Goal: Task Accomplishment & Management: Use online tool/utility

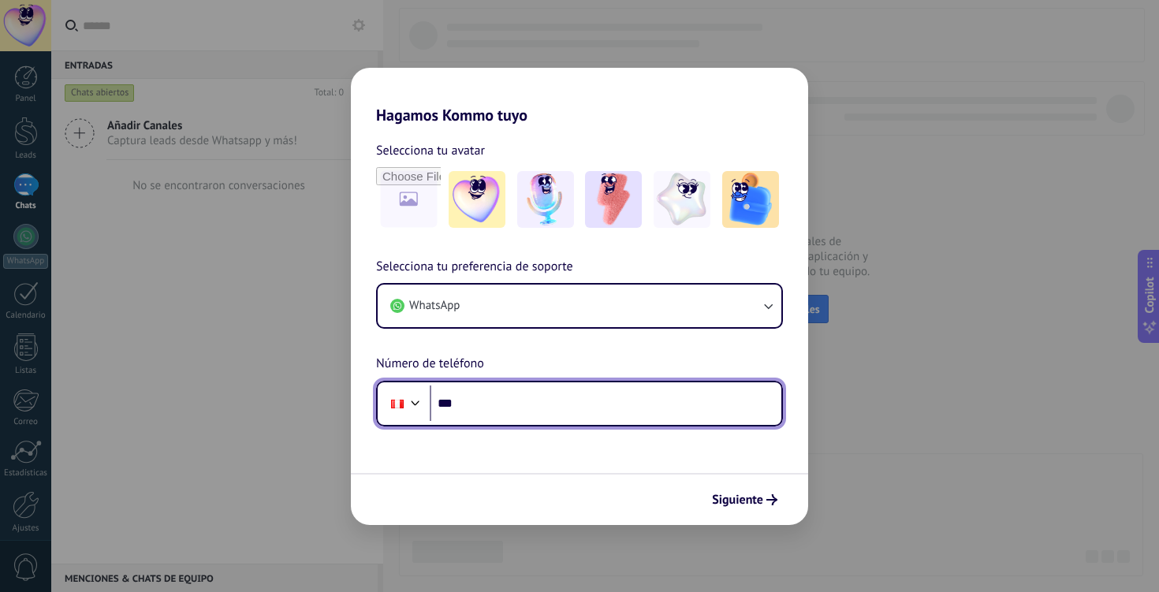
click at [516, 396] on input "***" at bounding box center [606, 404] width 352 height 36
type input "**********"
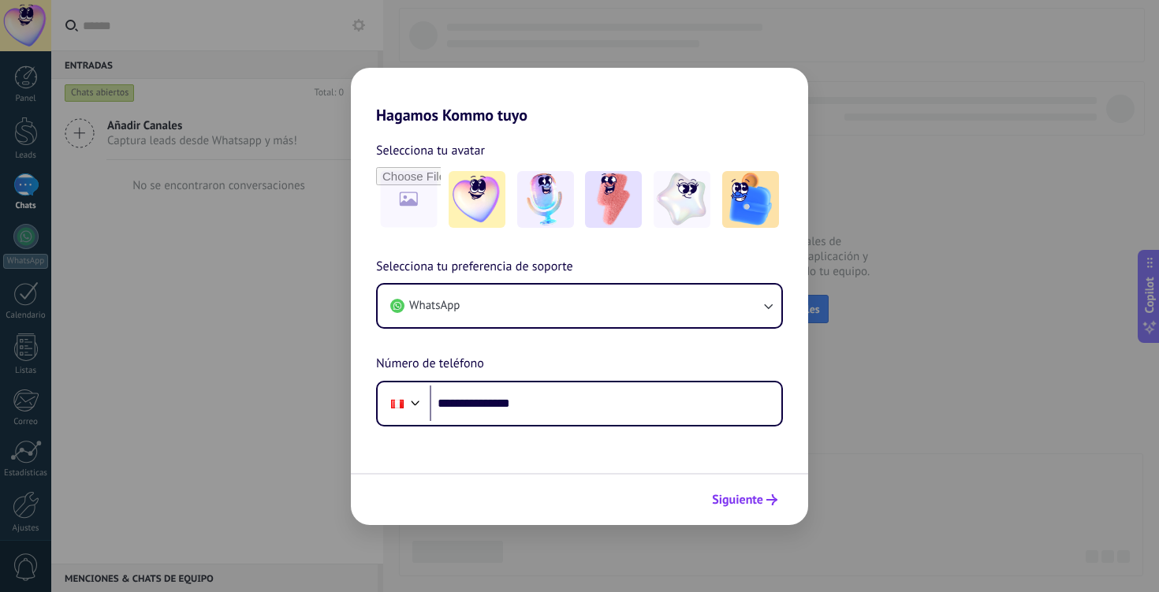
click at [747, 501] on span "Siguiente" at bounding box center [737, 499] width 51 height 11
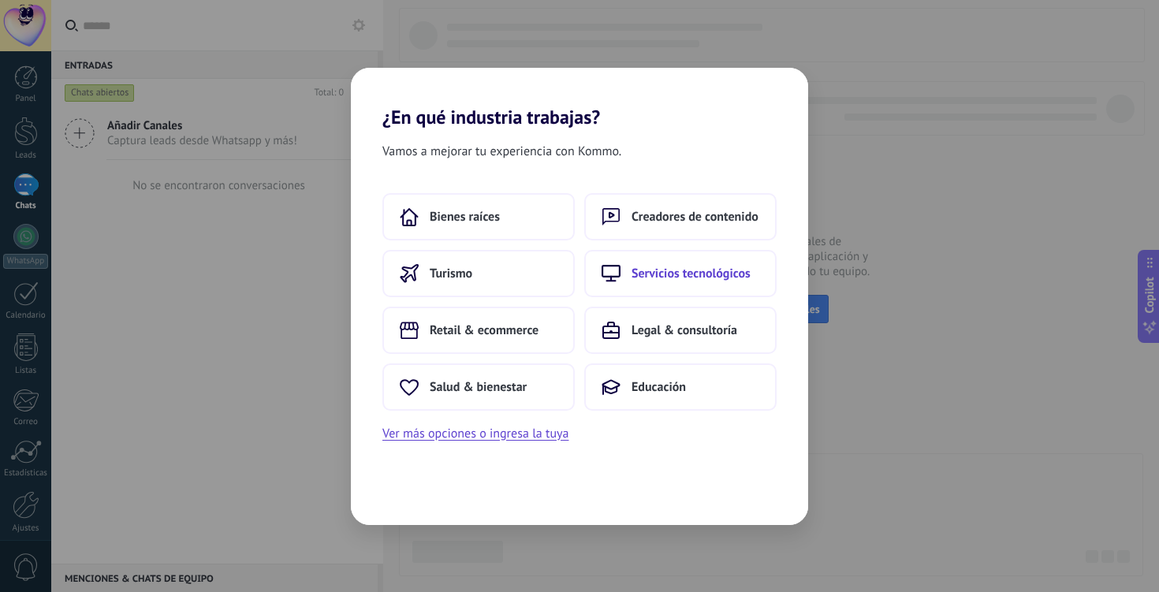
click at [691, 277] on span "Servicios tecnológicos" at bounding box center [690, 274] width 119 height 16
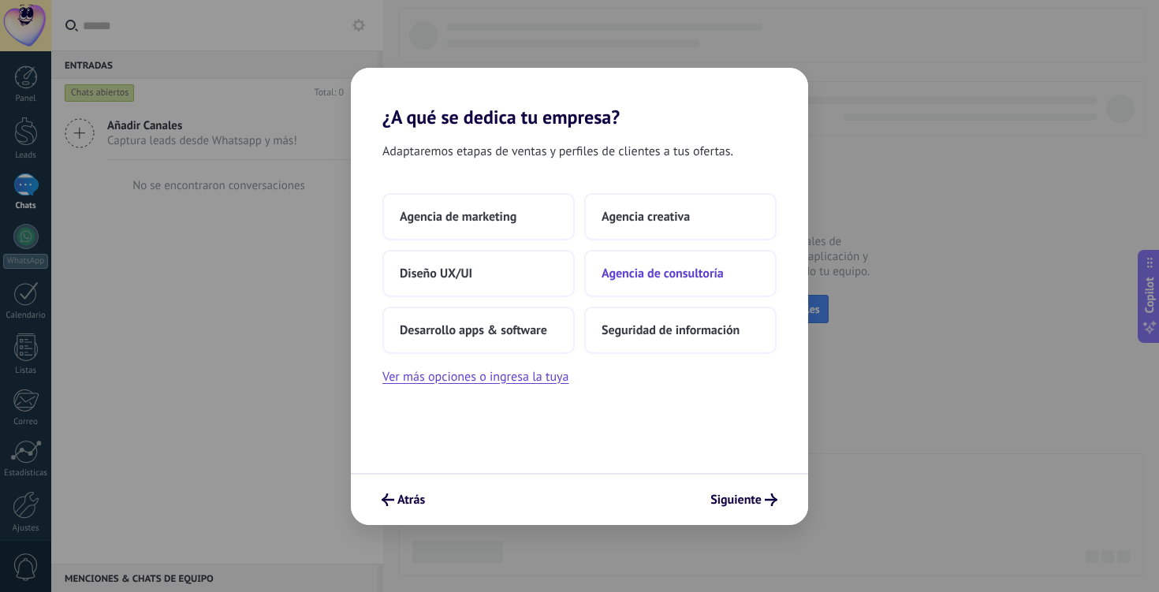
click at [647, 260] on button "Agencia de consultoría" at bounding box center [680, 273] width 192 height 47
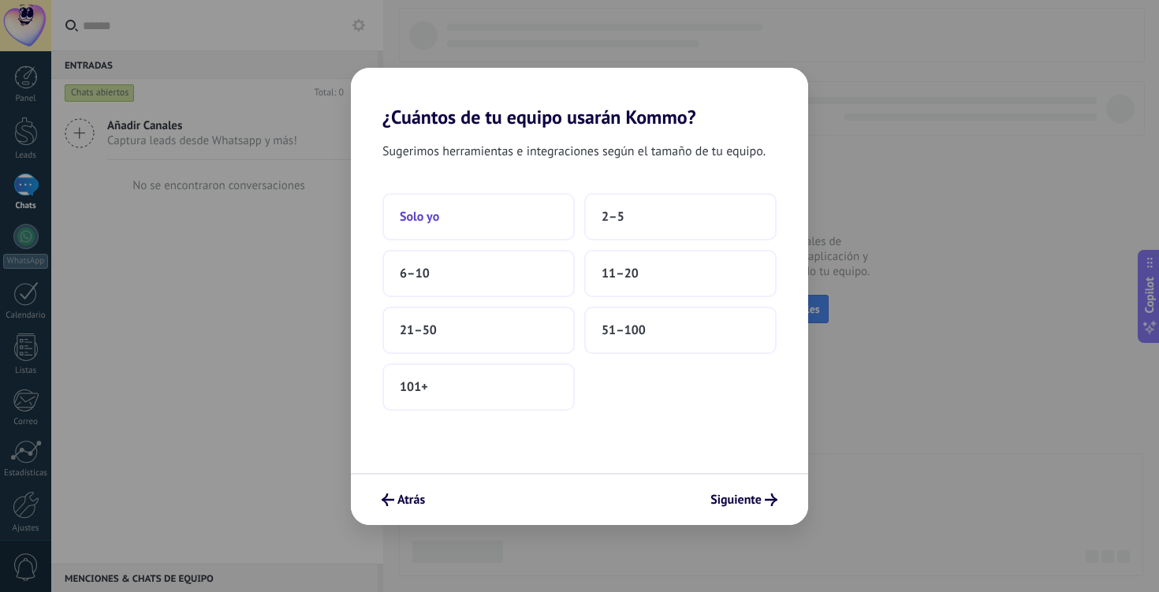
click at [502, 225] on button "Solo yo" at bounding box center [478, 216] width 192 height 47
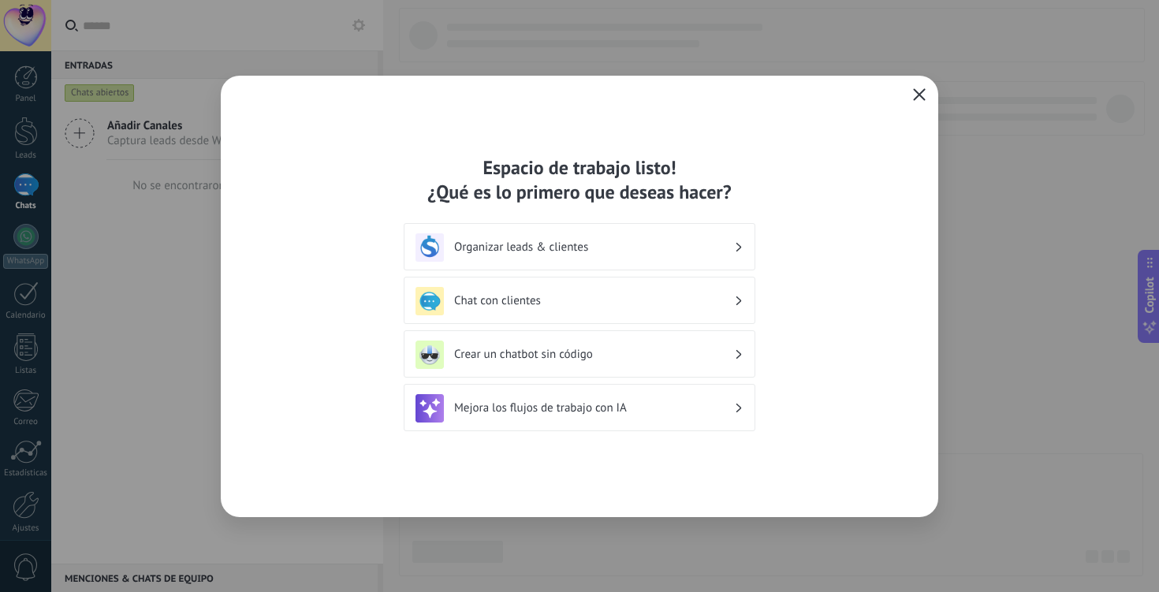
click at [921, 101] on span "button" at bounding box center [919, 95] width 13 height 14
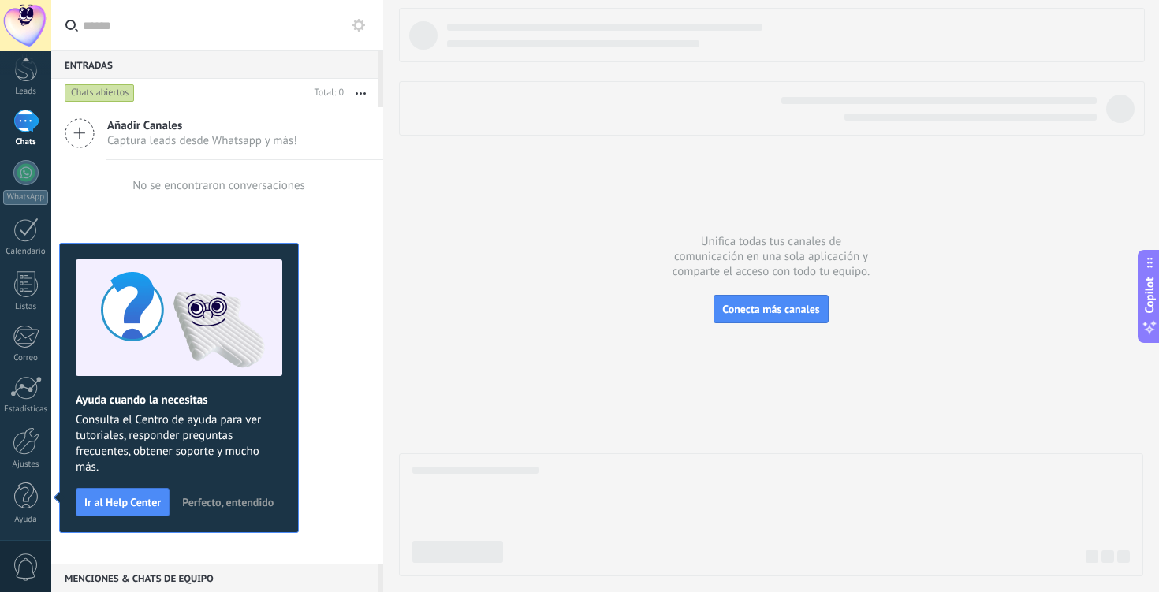
click at [281, 244] on div "Ayuda cuando la necesitas Consulta el Centro de ayuda para ver tutoriales, resp…" at bounding box center [179, 388] width 240 height 290
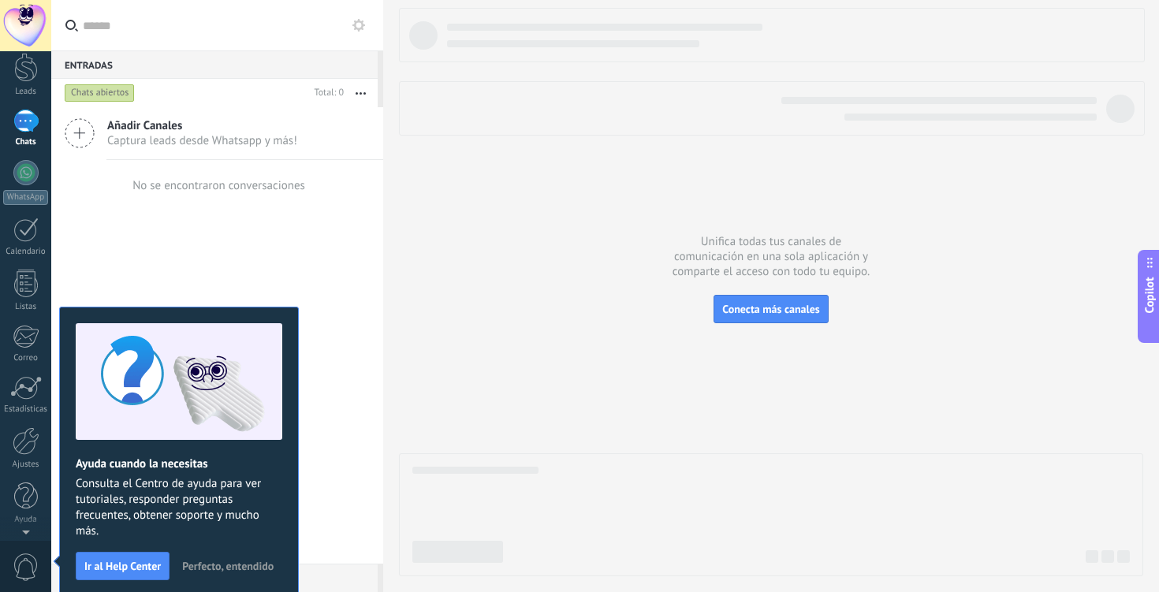
scroll to position [0, 0]
click at [355, 270] on div "Añadir Canales Captura leads desde Whatsapp y más! No se encontraron conversaci…" at bounding box center [217, 335] width 332 height 456
click at [113, 572] on button "Ir al Help Center" at bounding box center [123, 566] width 94 height 28
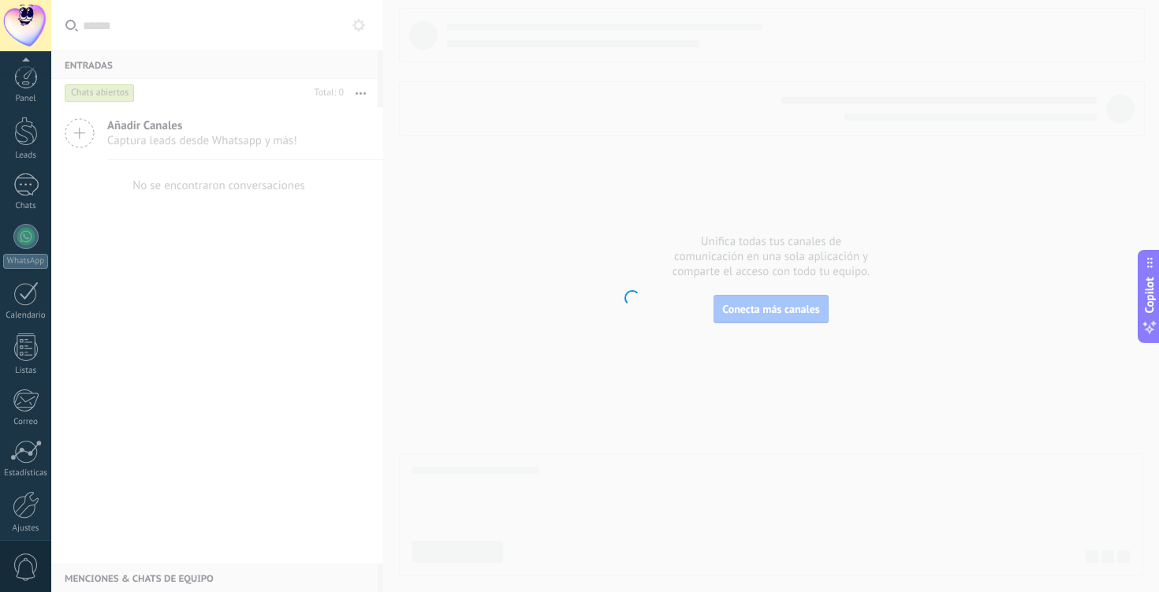
scroll to position [64, 0]
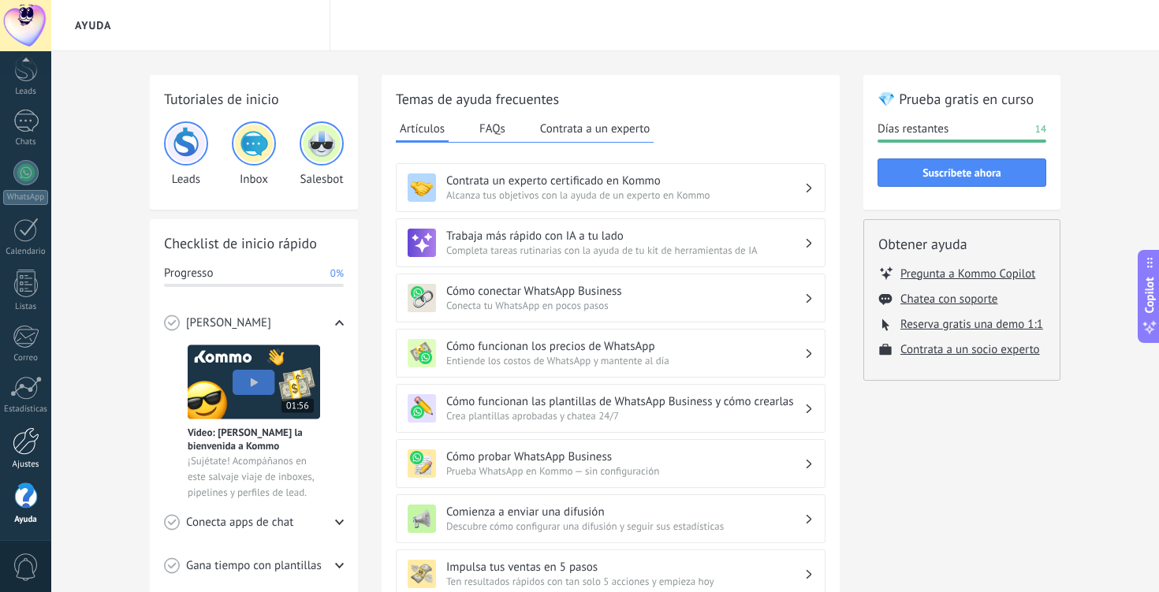
click at [32, 443] on div at bounding box center [26, 441] width 27 height 28
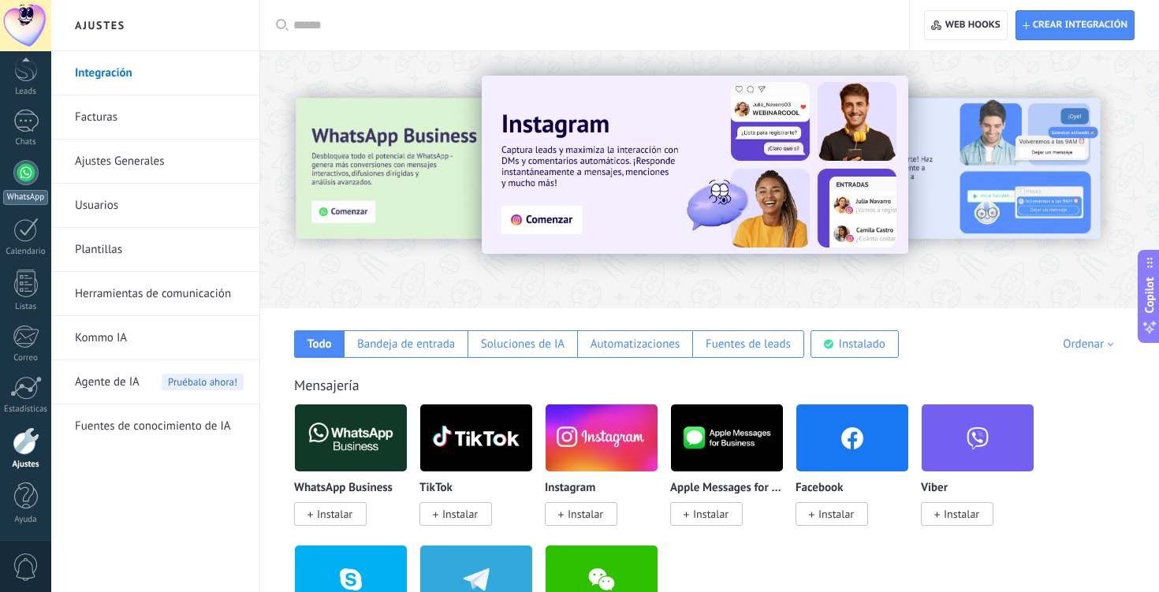
click at [27, 188] on link "WhatsApp" at bounding box center [25, 182] width 51 height 45
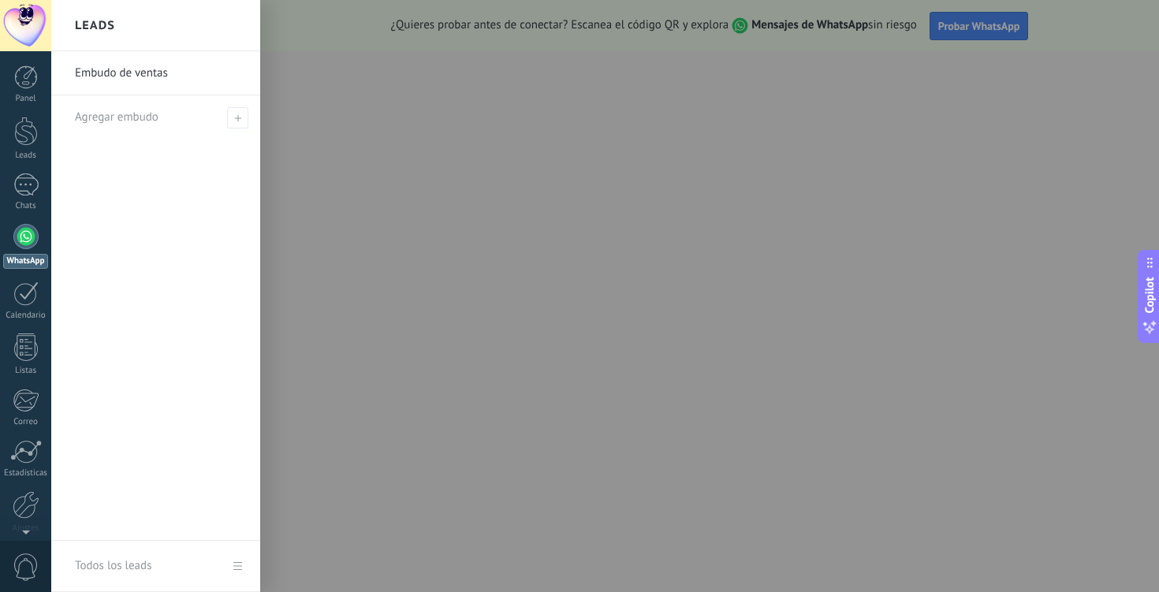
click at [105, 158] on div "Embudo de ventas Agregar embudo" at bounding box center [155, 296] width 209 height 490
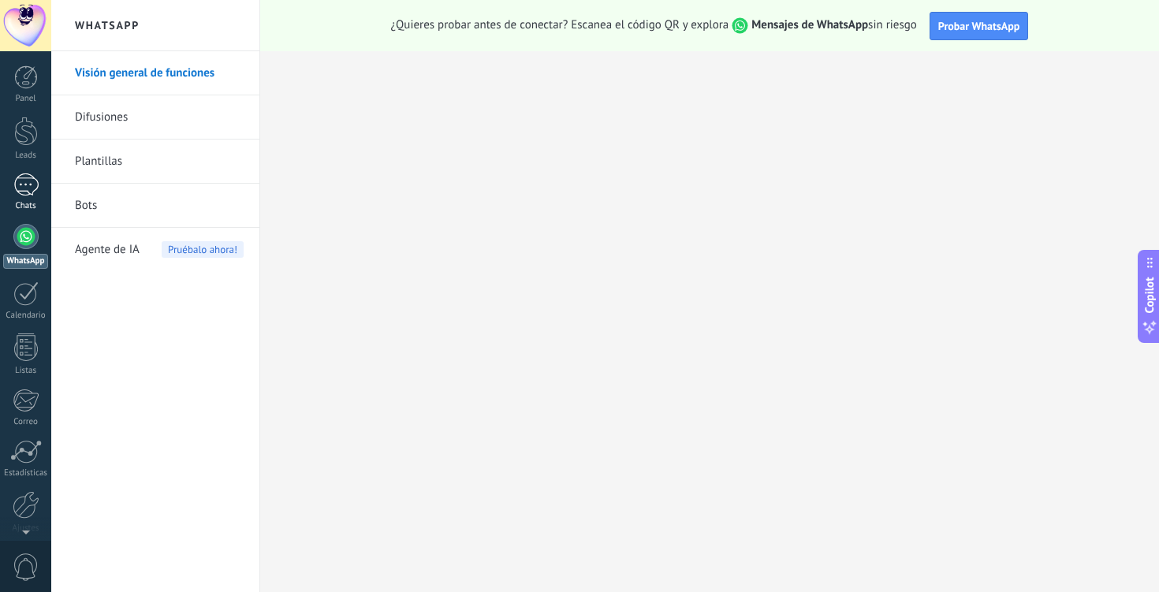
click at [34, 191] on div at bounding box center [25, 184] width 25 height 23
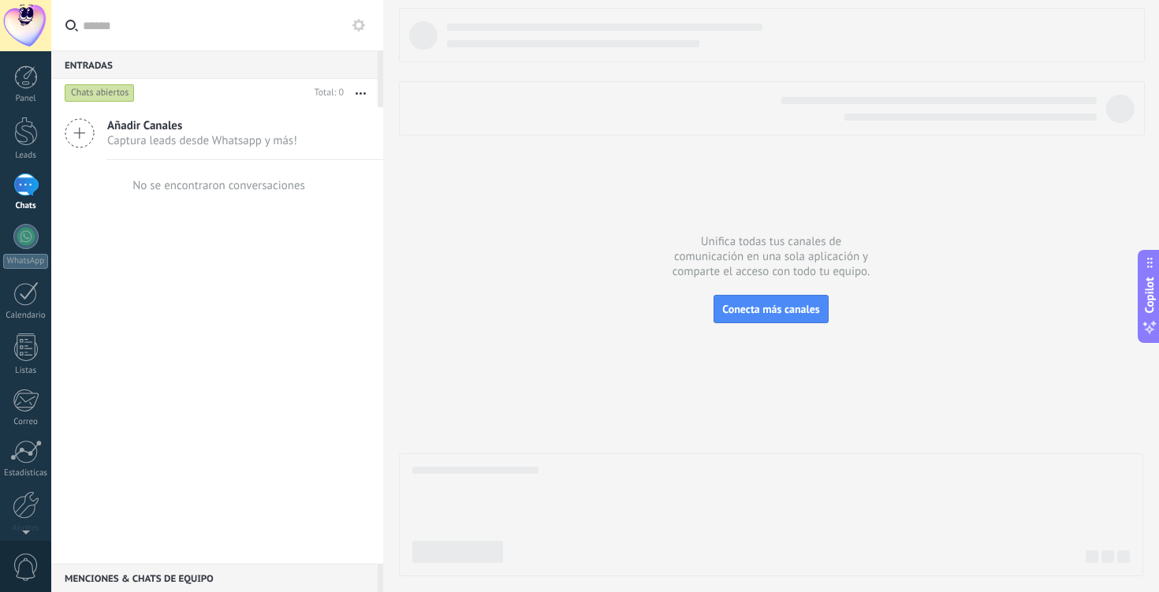
click at [85, 132] on icon at bounding box center [80, 133] width 30 height 30
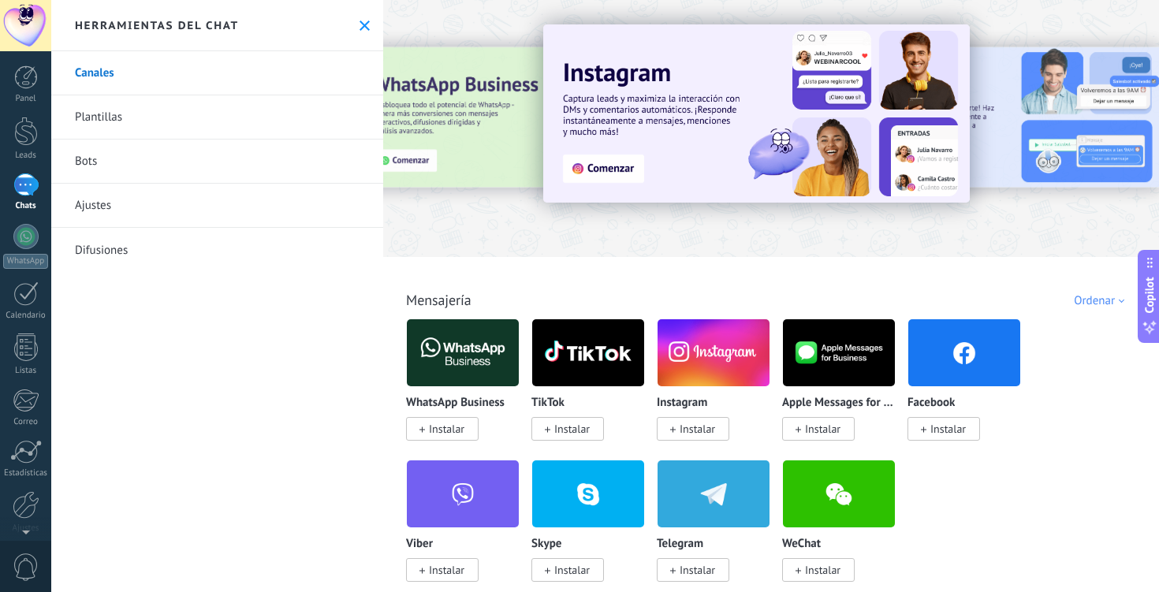
click at [1008, 464] on div "WhatsApp Business Instalar TikTok Instalar Instagram Instalar Apple Messages fo…" at bounding box center [779, 460] width 747 height 282
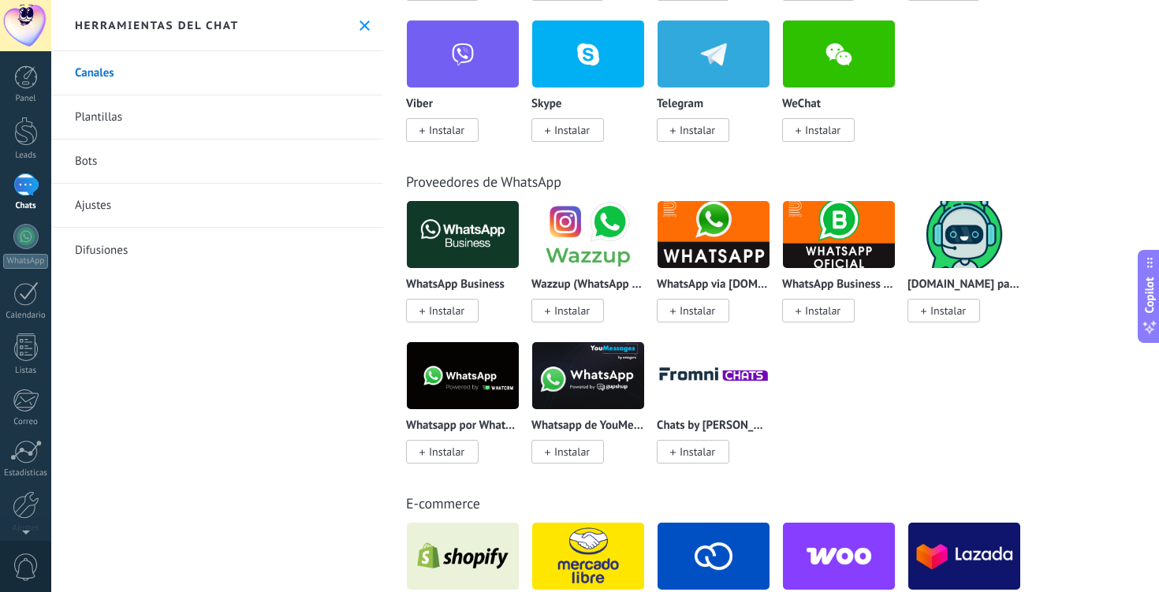
scroll to position [441, 0]
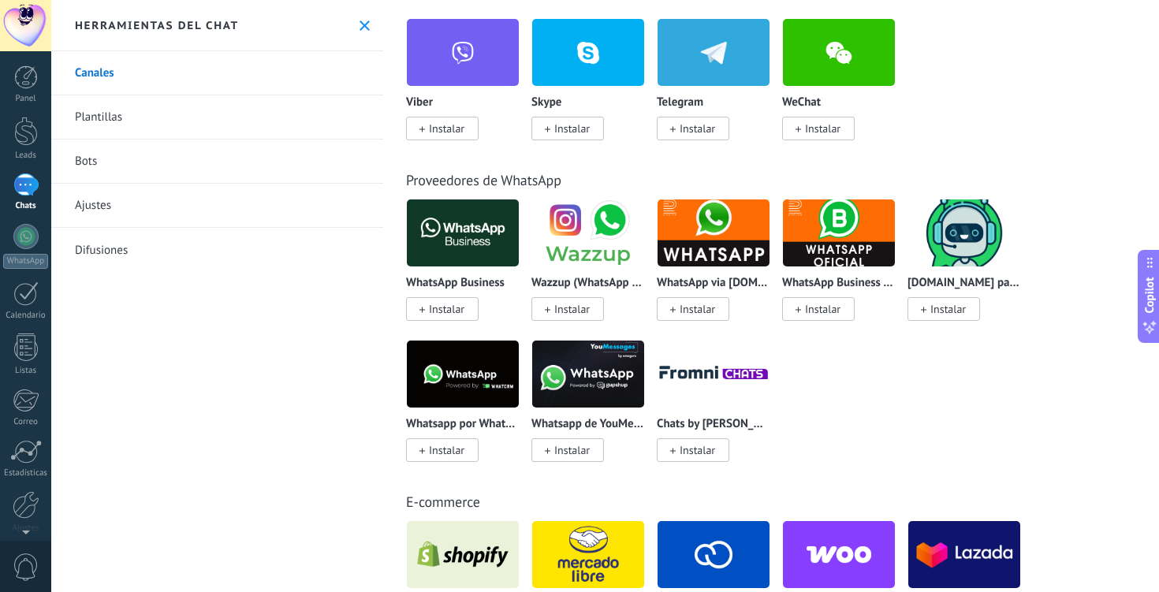
click at [914, 359] on div "WhatsApp Business Instalar Wazzup (WhatsApp & Instagram) Instalar WhatsApp via …" at bounding box center [779, 340] width 747 height 282
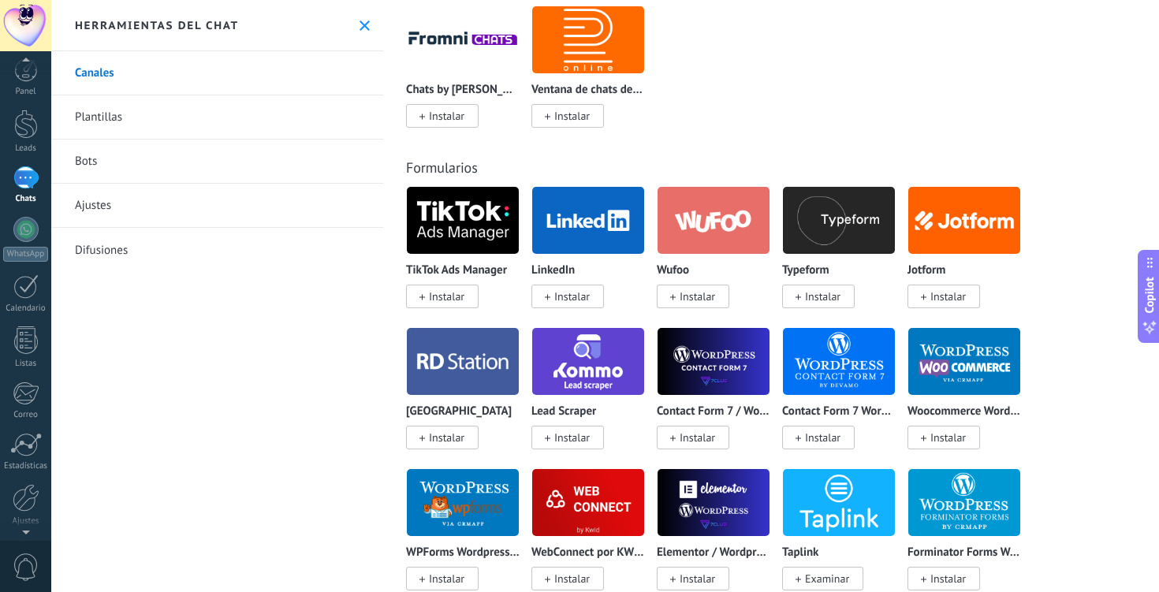
scroll to position [0, 0]
click at [196, 163] on link "Bots" at bounding box center [217, 162] width 332 height 44
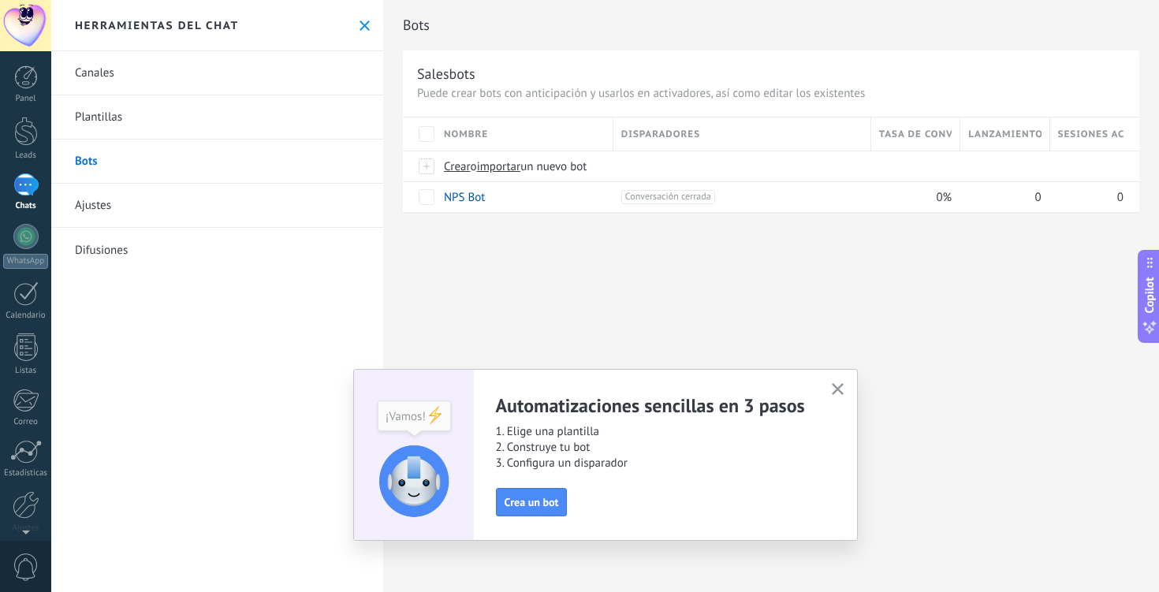
click at [840, 388] on icon "button" at bounding box center [838, 389] width 12 height 12
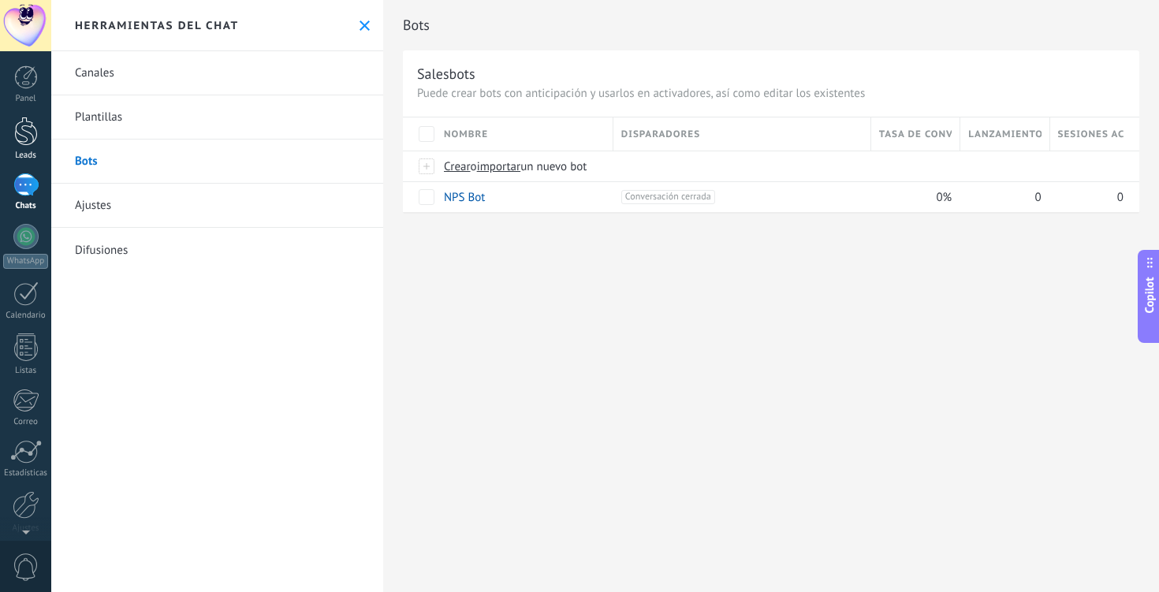
click at [36, 145] on div at bounding box center [26, 131] width 24 height 29
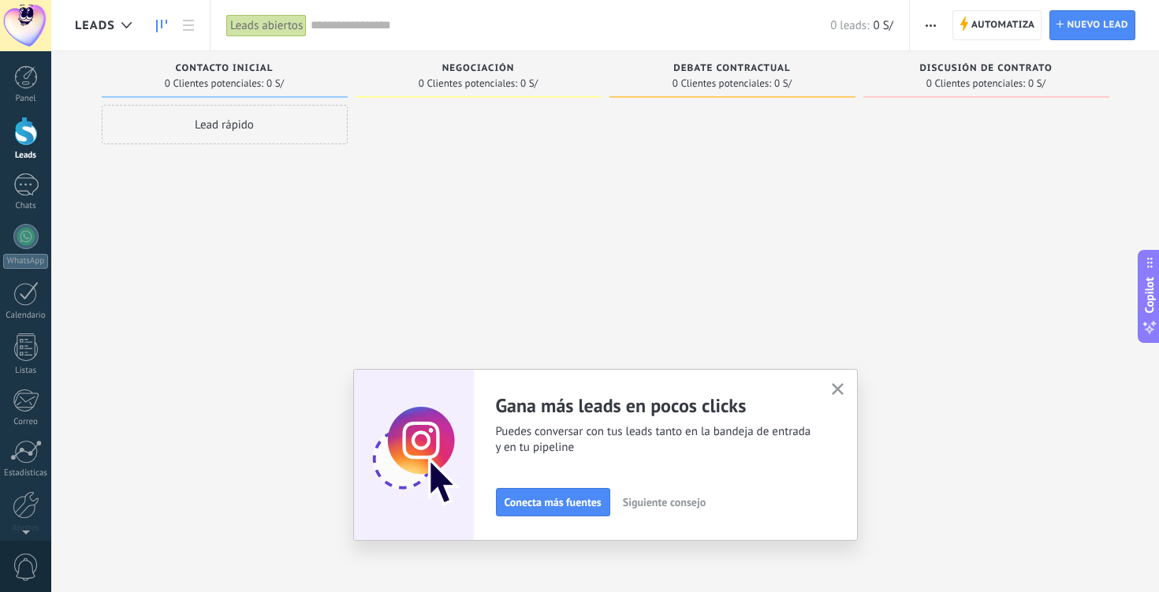
click at [840, 389] on icon "button" at bounding box center [838, 389] width 12 height 12
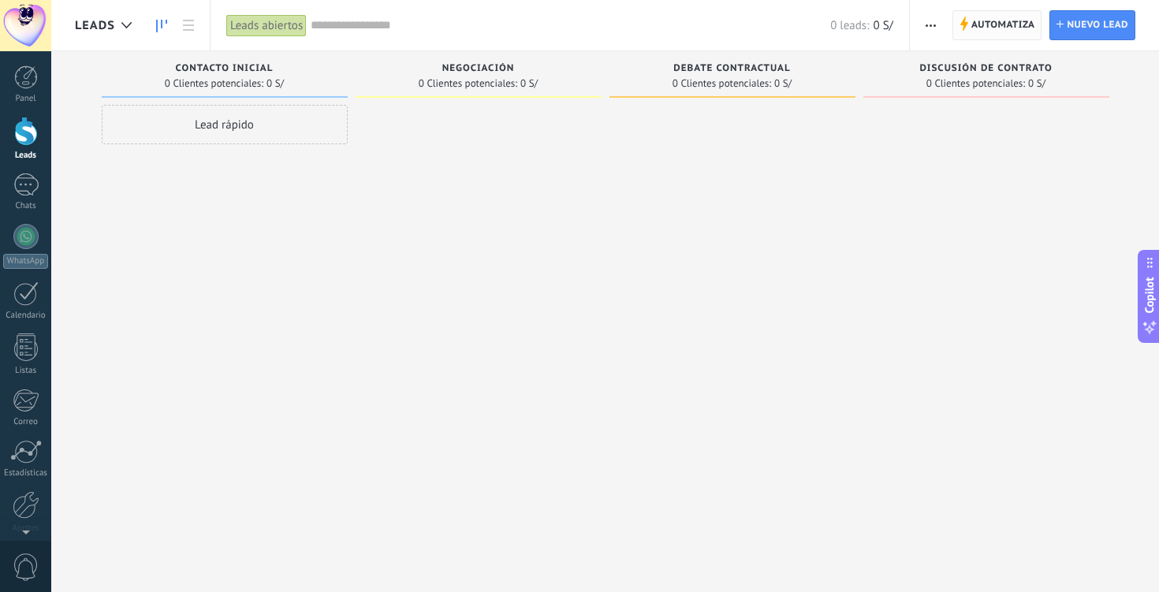
click at [1000, 10] on span "Automatiza Automatiza" at bounding box center [997, 25] width 90 height 30
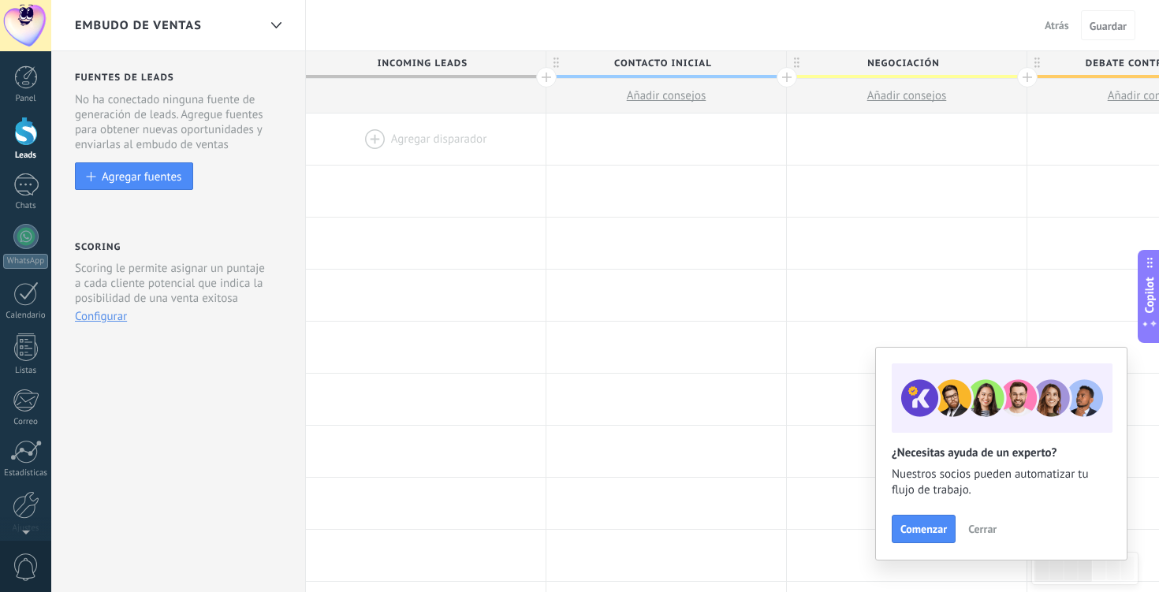
click at [984, 526] on span "Cerrar" at bounding box center [982, 528] width 28 height 11
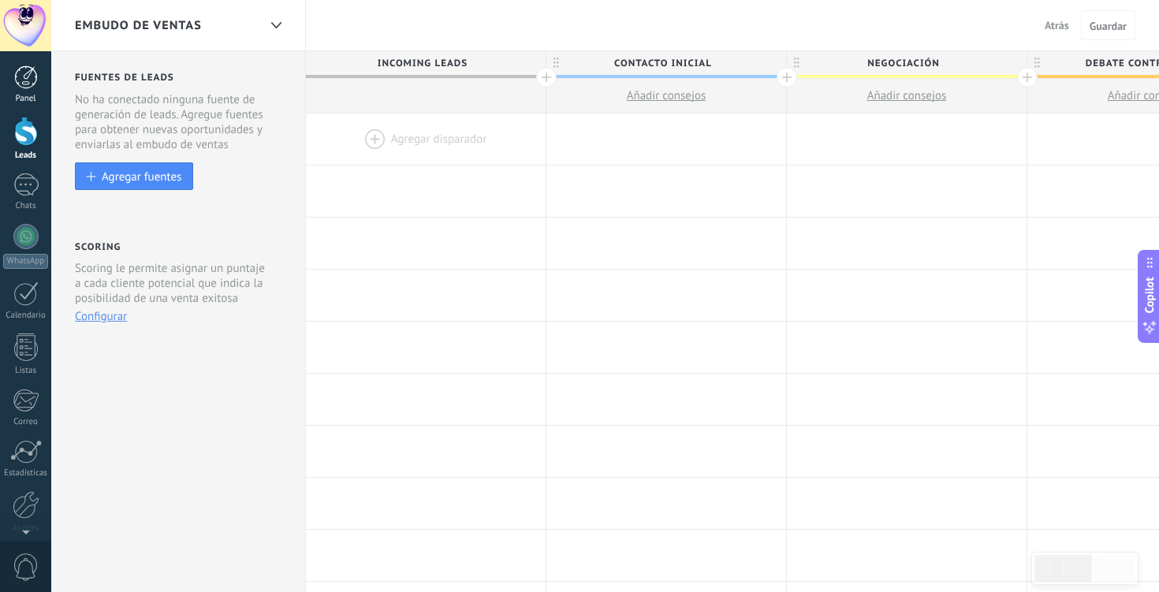
click at [24, 83] on div at bounding box center [26, 77] width 24 height 24
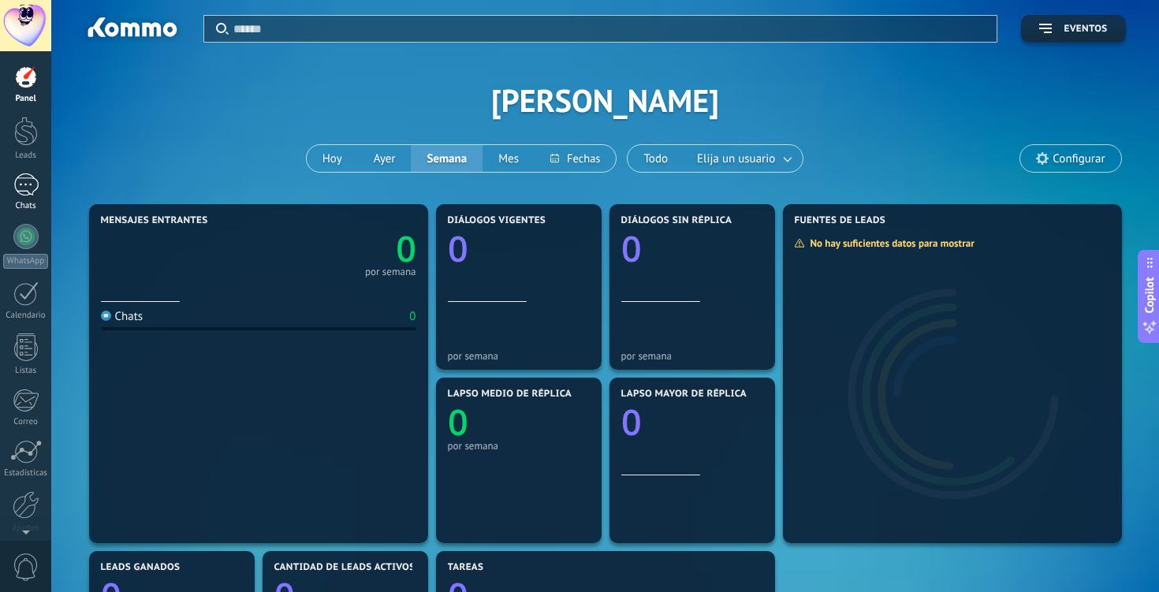
click at [26, 188] on div at bounding box center [25, 184] width 25 height 23
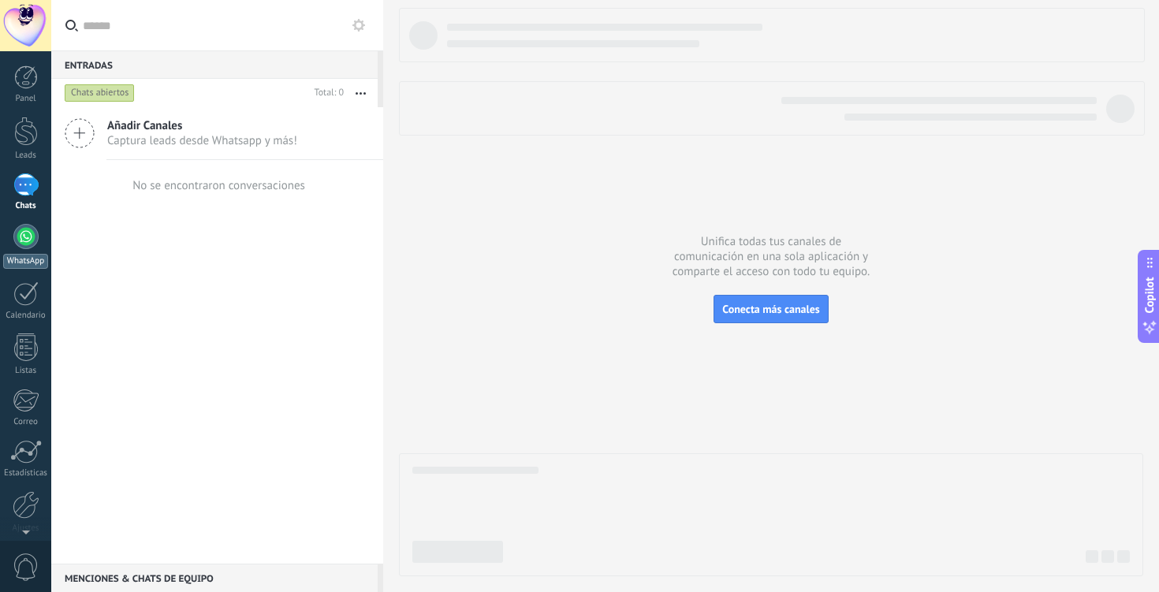
click at [26, 234] on div at bounding box center [25, 236] width 25 height 25
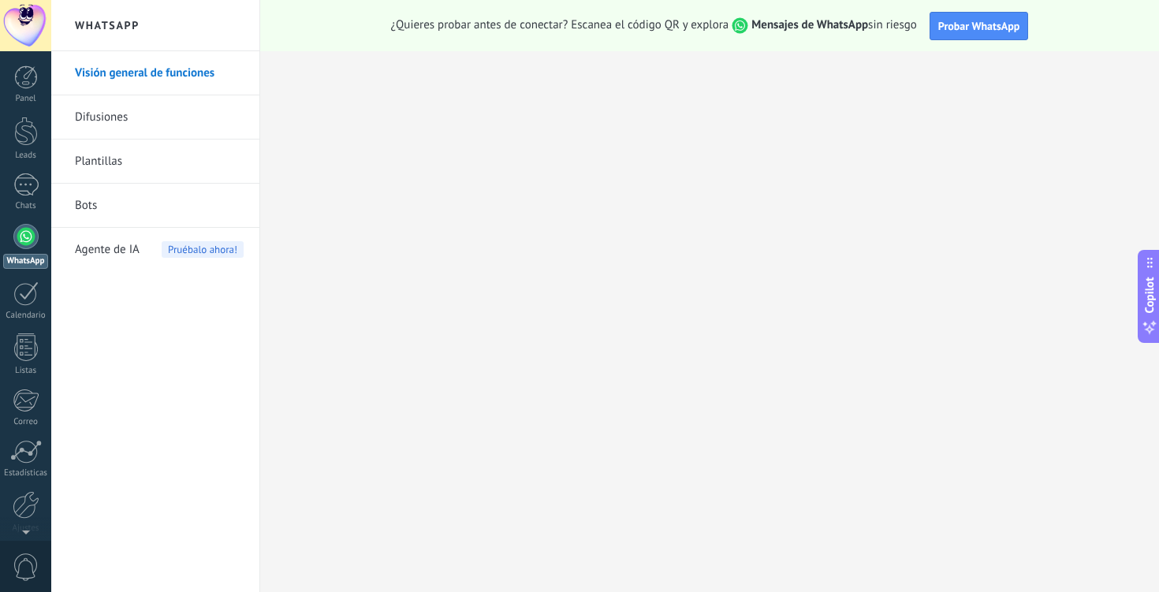
click at [117, 173] on link "Plantillas" at bounding box center [159, 162] width 169 height 44
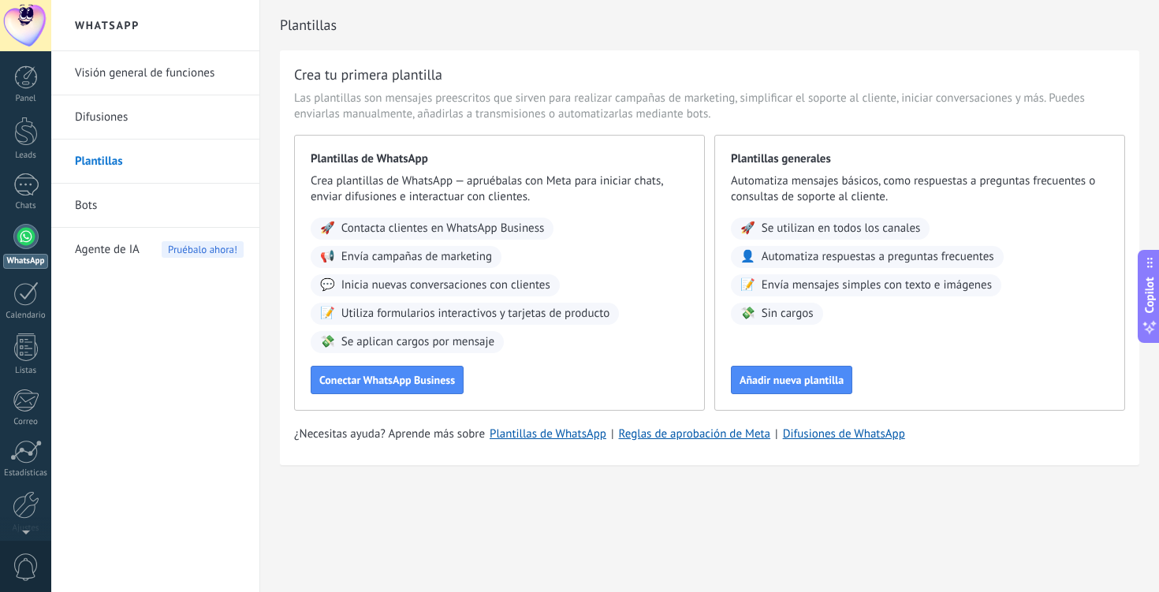
click at [107, 88] on link "Visión general de funciones" at bounding box center [159, 73] width 169 height 44
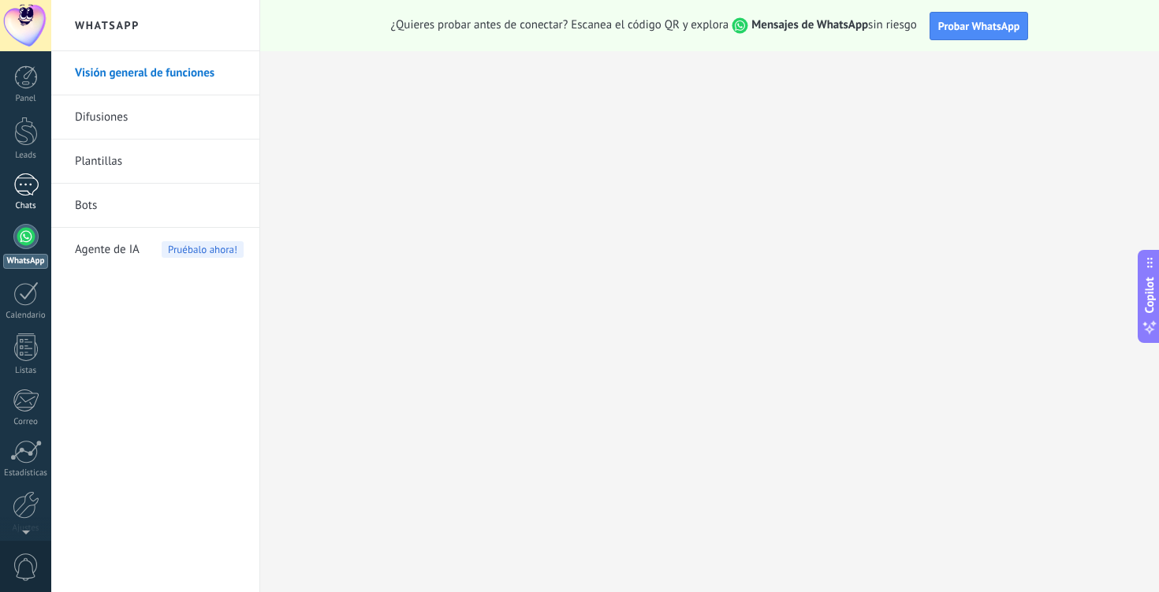
click at [25, 196] on div at bounding box center [25, 184] width 25 height 23
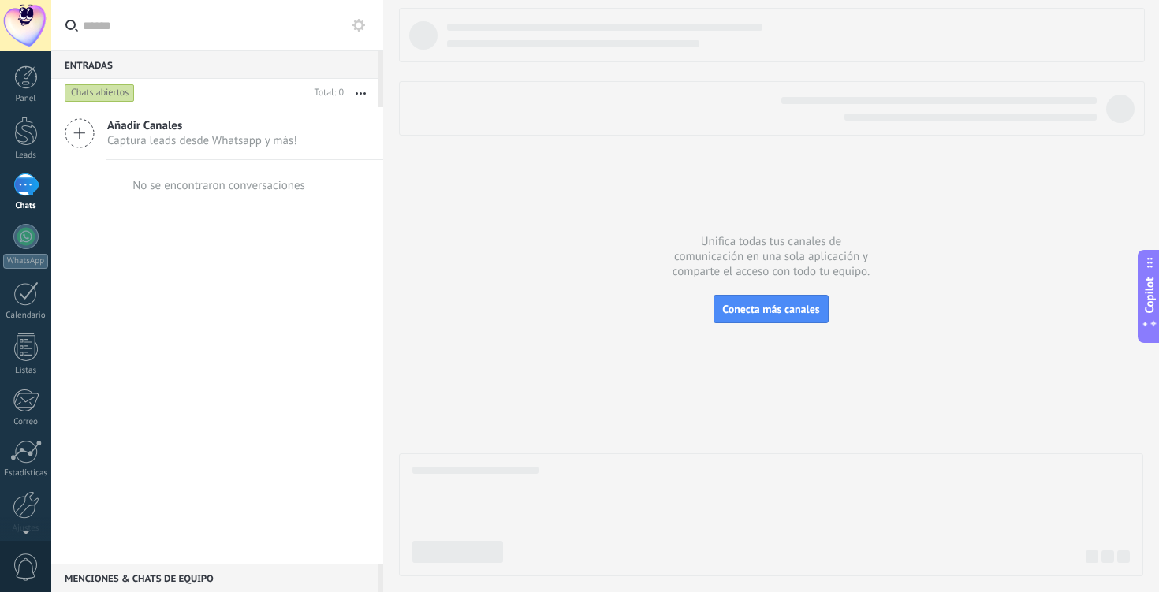
click at [86, 126] on icon at bounding box center [80, 133] width 30 height 30
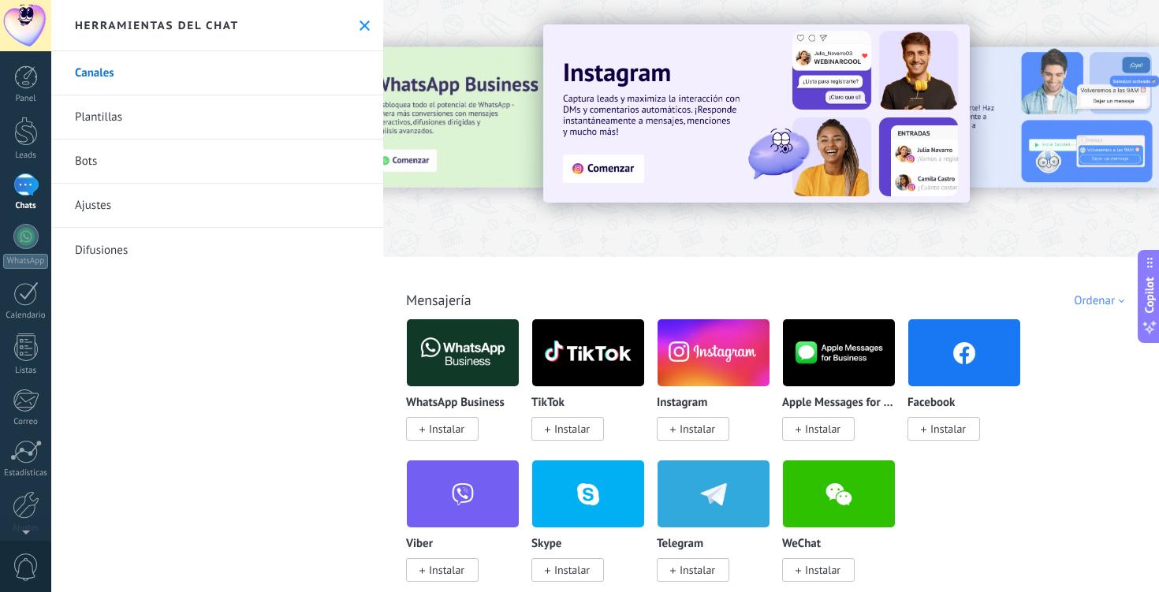
click at [456, 357] on img at bounding box center [463, 353] width 112 height 76
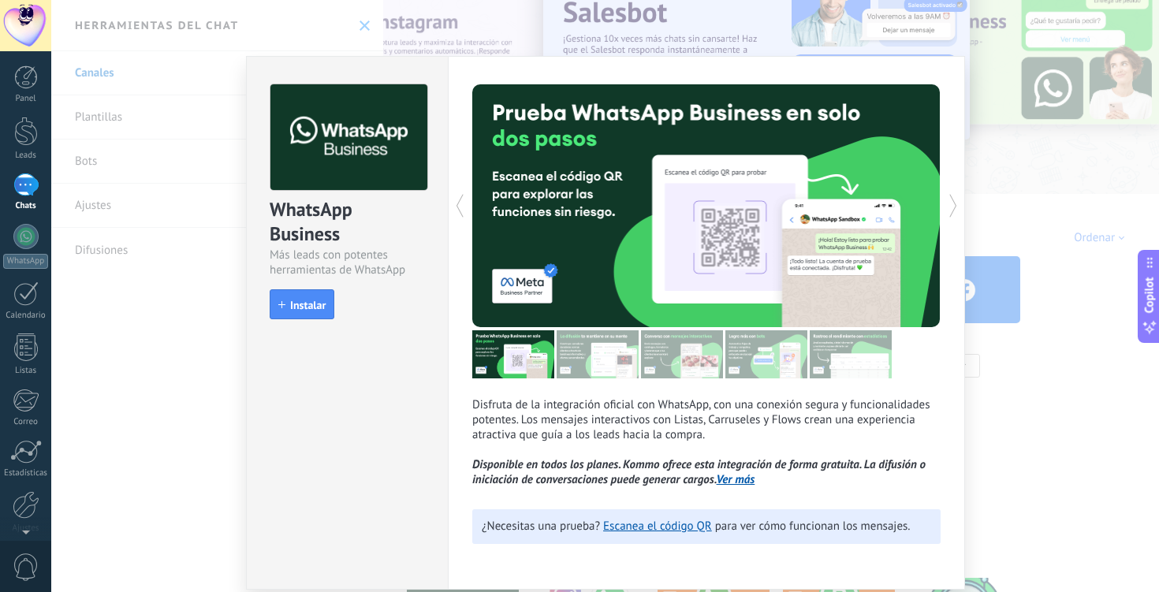
scroll to position [95, 0]
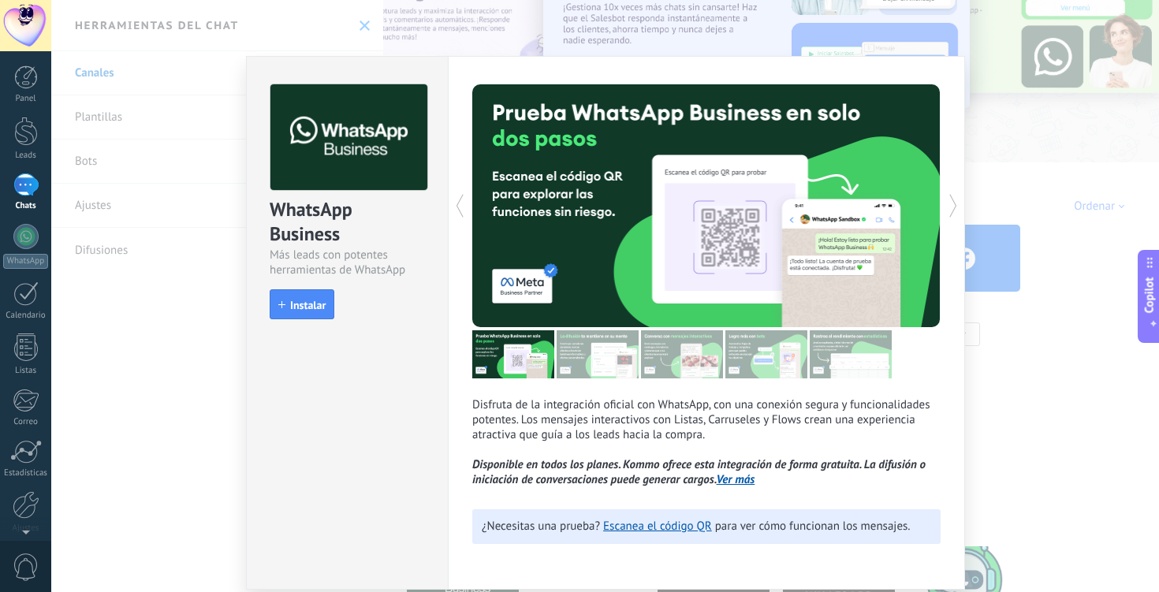
click at [553, 410] on p "Disfruta de la integración oficial con WhatsApp, con una conexión segura y func…" at bounding box center [706, 442] width 468 height 90
click at [866, 422] on p "Disfruta de la integración oficial con WhatsApp, con una conexión segura y func…" at bounding box center [706, 442] width 468 height 90
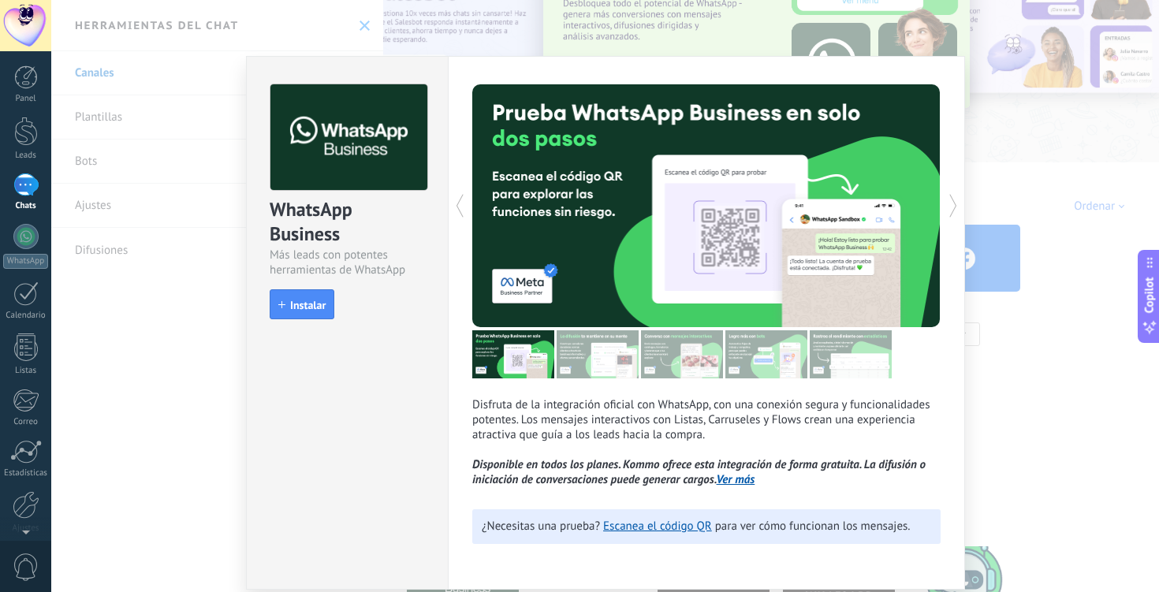
click at [861, 478] on p "Disfruta de la integración oficial con WhatsApp, con una conexión segura y func…" at bounding box center [706, 442] width 468 height 90
click at [300, 304] on span "Instalar" at bounding box center [307, 305] width 35 height 11
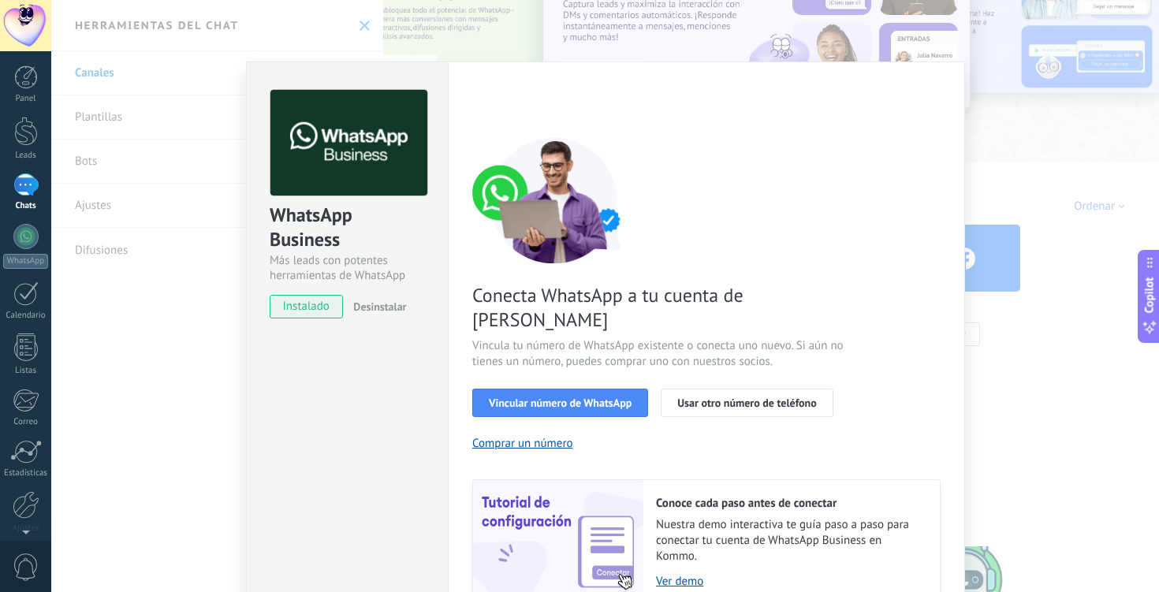
click at [705, 274] on div "Conecta WhatsApp a tu cuenta de Kommo Vincula tu número de WhatsApp existente o…" at bounding box center [706, 371] width 468 height 468
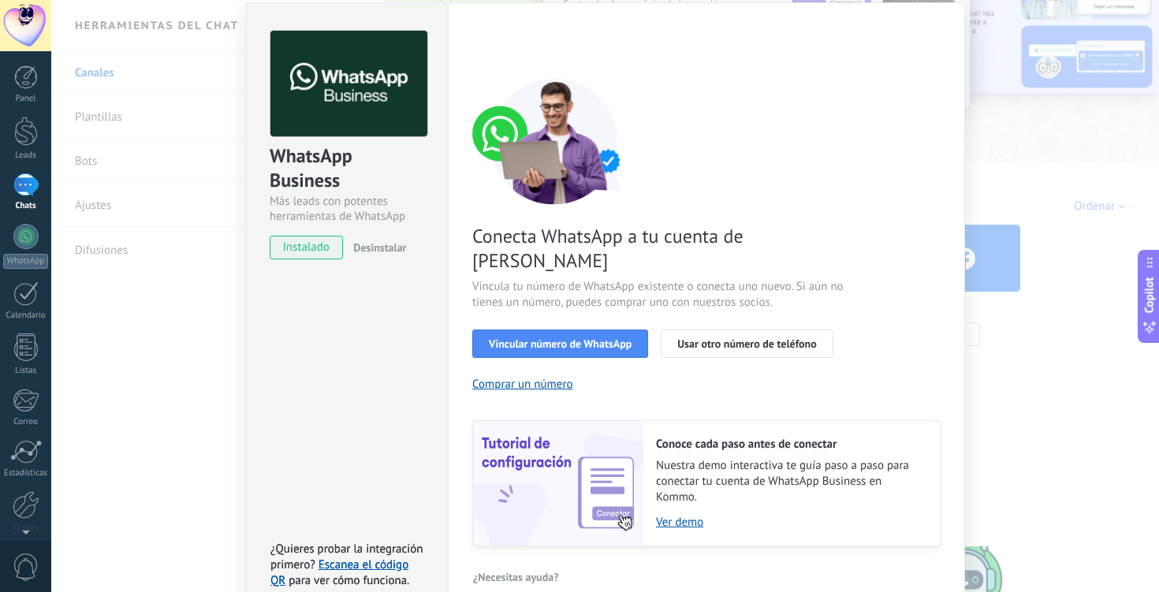
scroll to position [60, 0]
click at [411, 512] on div "WhatsApp Business Más leads con potentes herramientas de WhatsApp instalado Des…" at bounding box center [347, 309] width 202 height 615
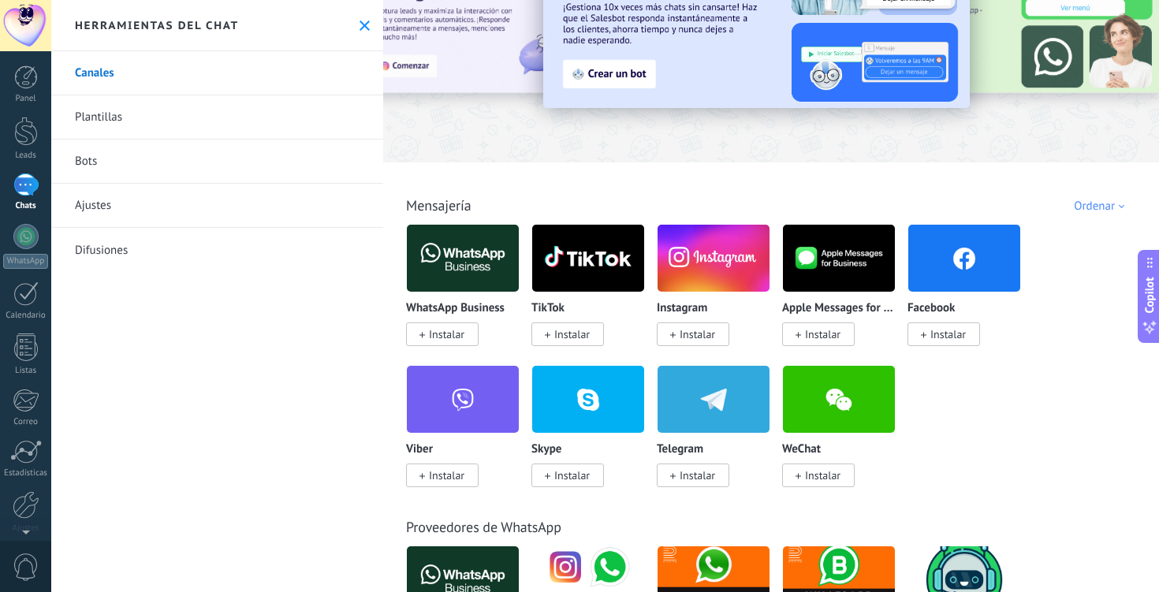
scroll to position [0, 0]
click at [1134, 315] on div "WhatsApp Business Instalar TikTok Instalar Instagram Instalar Apple Messages fo…" at bounding box center [779, 365] width 747 height 282
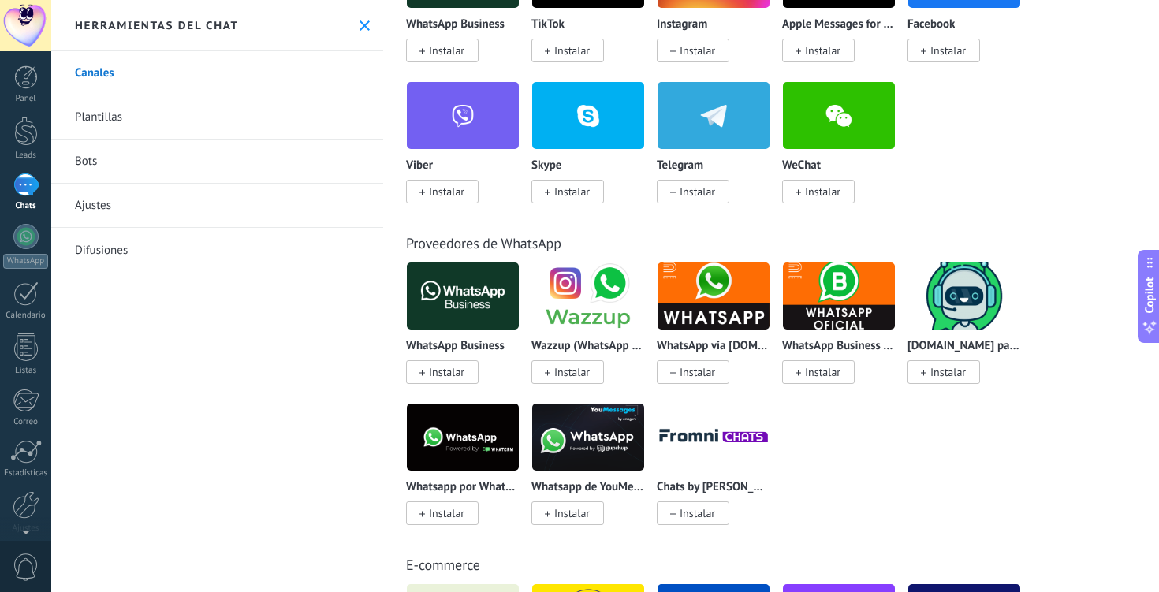
scroll to position [410, 0]
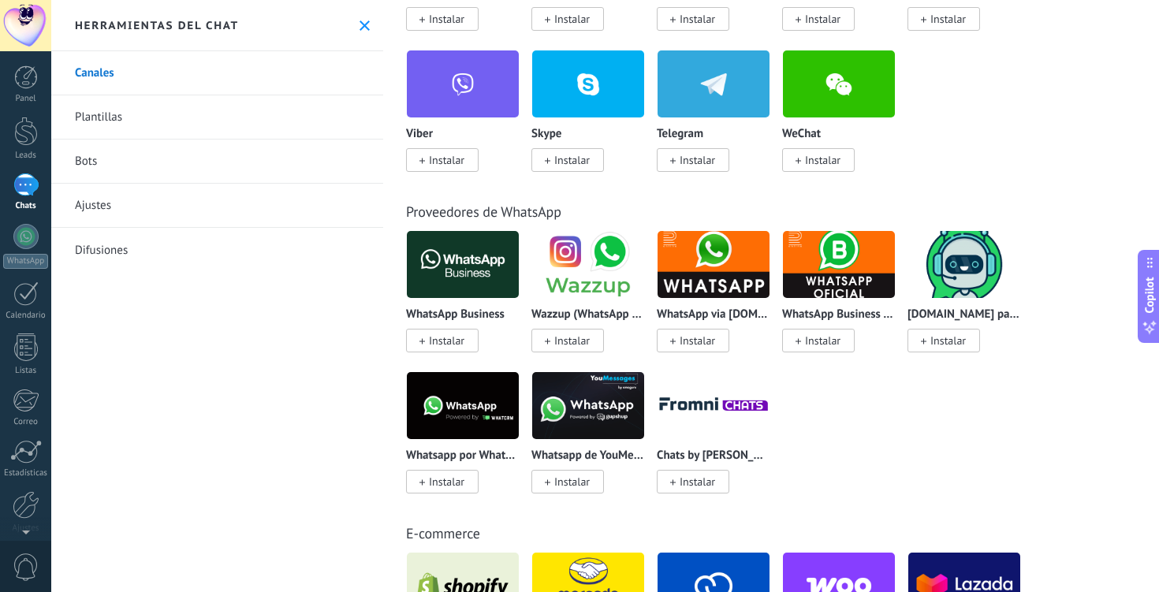
click at [958, 425] on div "WhatsApp Business Instalar Wazzup (WhatsApp & Instagram) Instalar WhatsApp via …" at bounding box center [779, 371] width 747 height 282
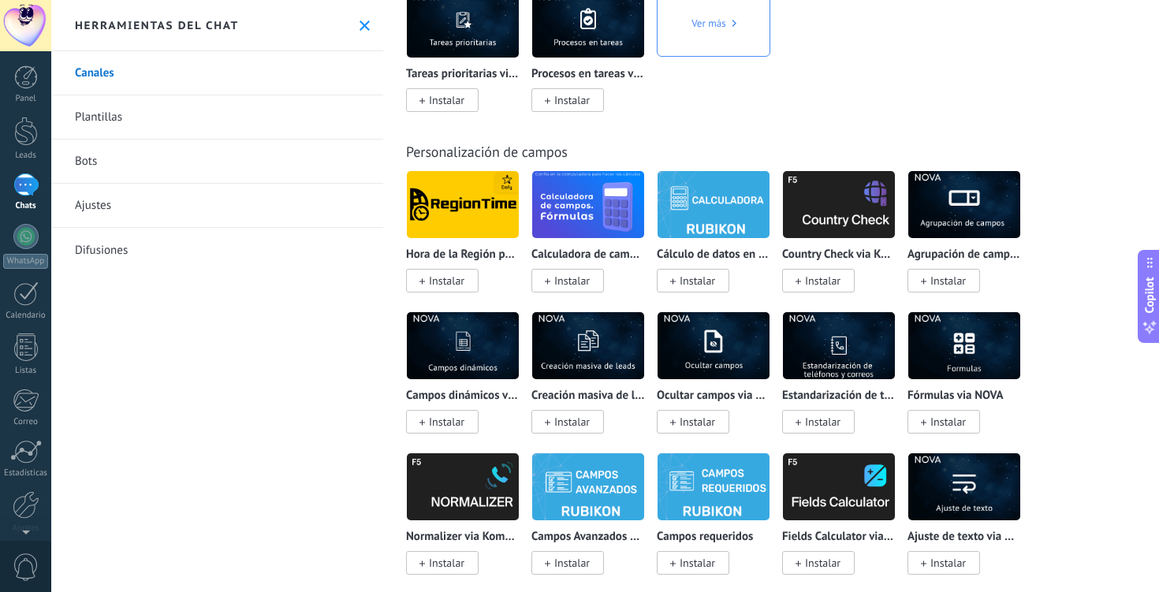
scroll to position [6812, 0]
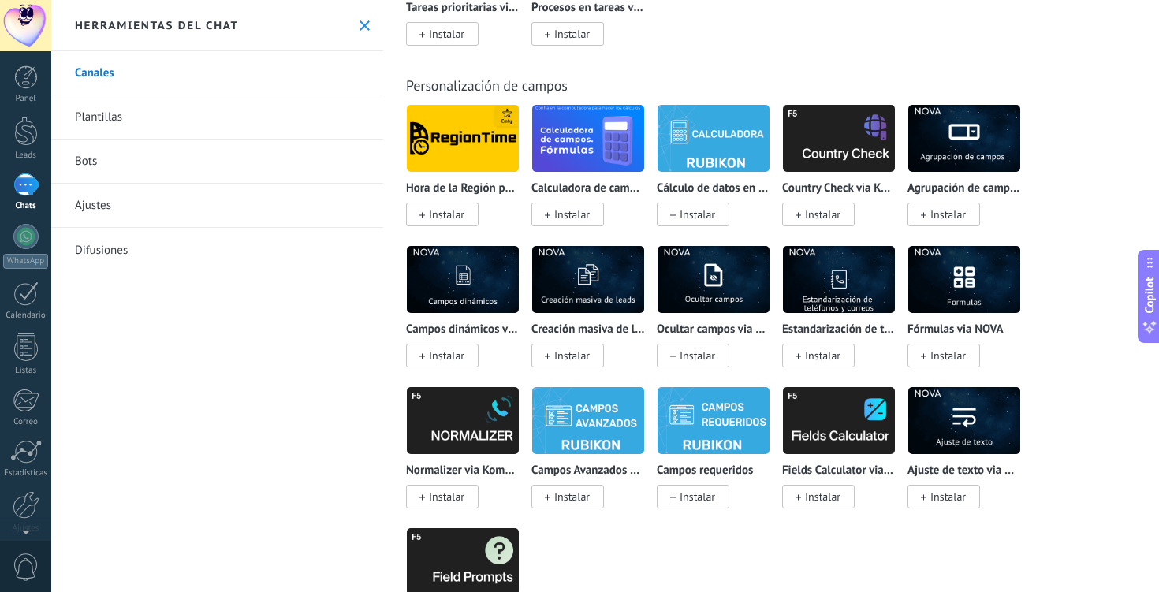
click at [367, 28] on div "Herramientas del chat" at bounding box center [217, 25] width 332 height 51
click at [361, 28] on use at bounding box center [365, 25] width 10 height 10
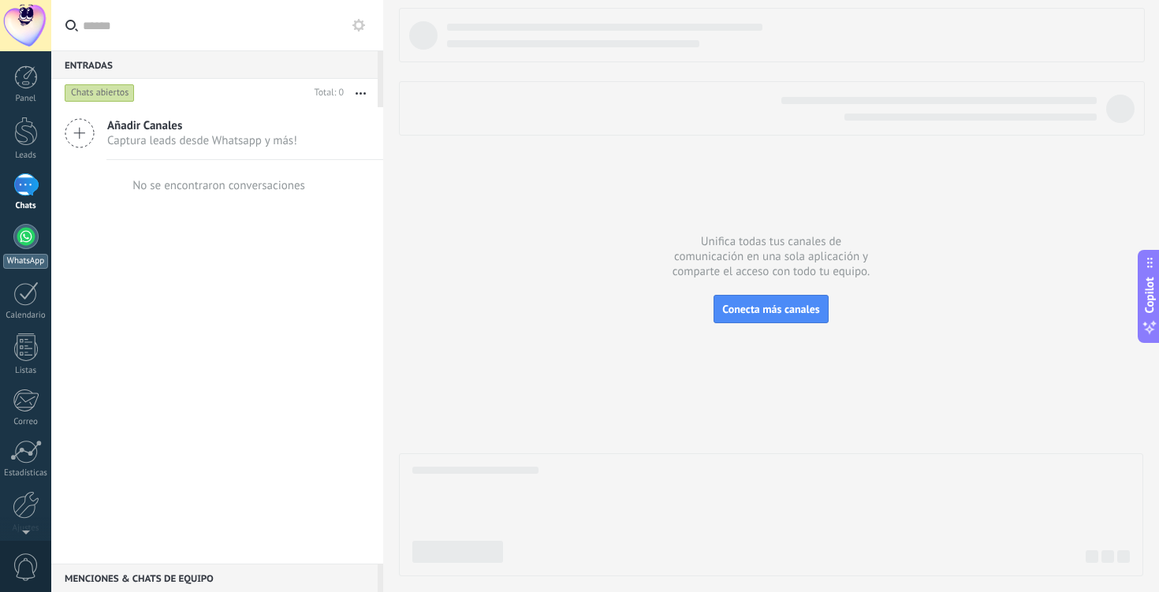
click at [33, 239] on div at bounding box center [25, 236] width 25 height 25
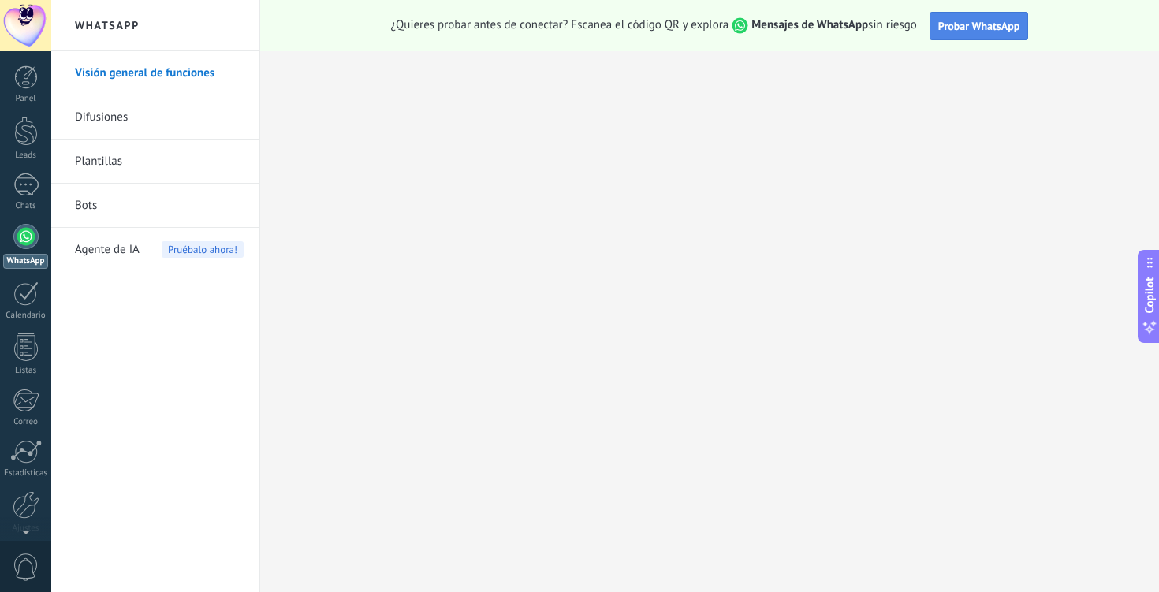
click at [984, 26] on span "Probar WhatsApp" at bounding box center [979, 26] width 82 height 14
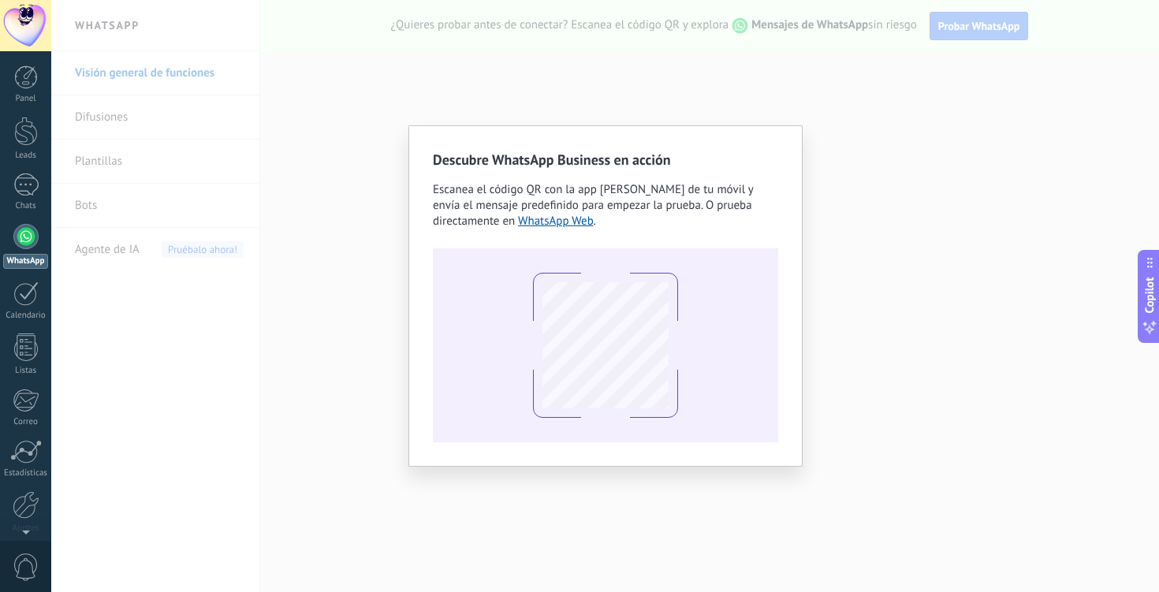
click at [862, 181] on div "Descubre WhatsApp Business en acción Escanea el código QR con la app [PERSON_NA…" at bounding box center [605, 296] width 1108 height 592
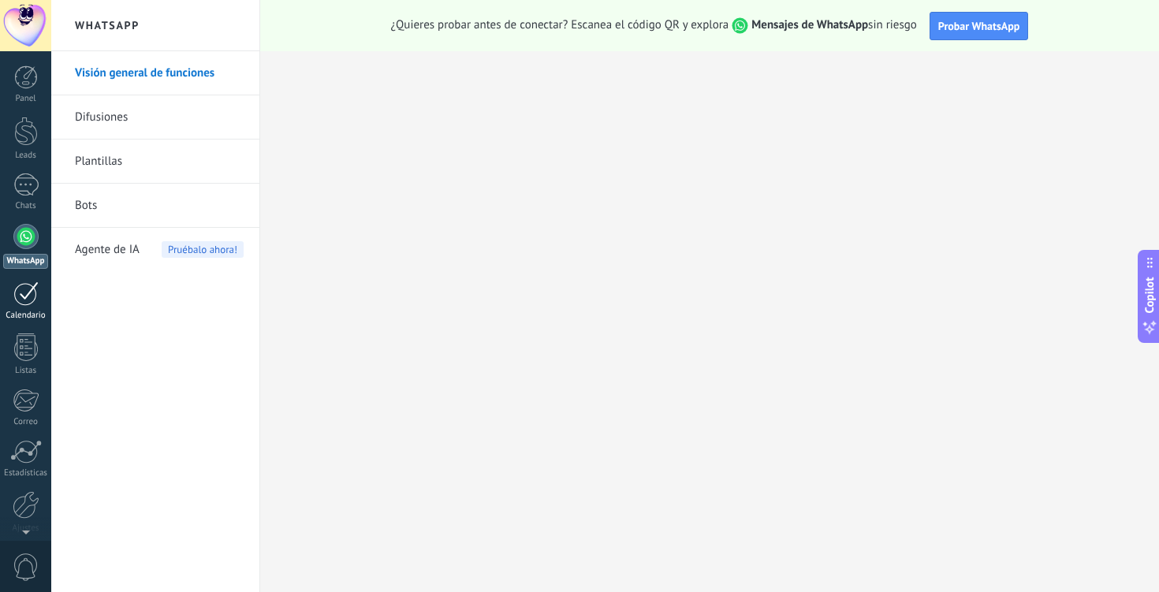
click at [25, 300] on div at bounding box center [25, 293] width 25 height 24
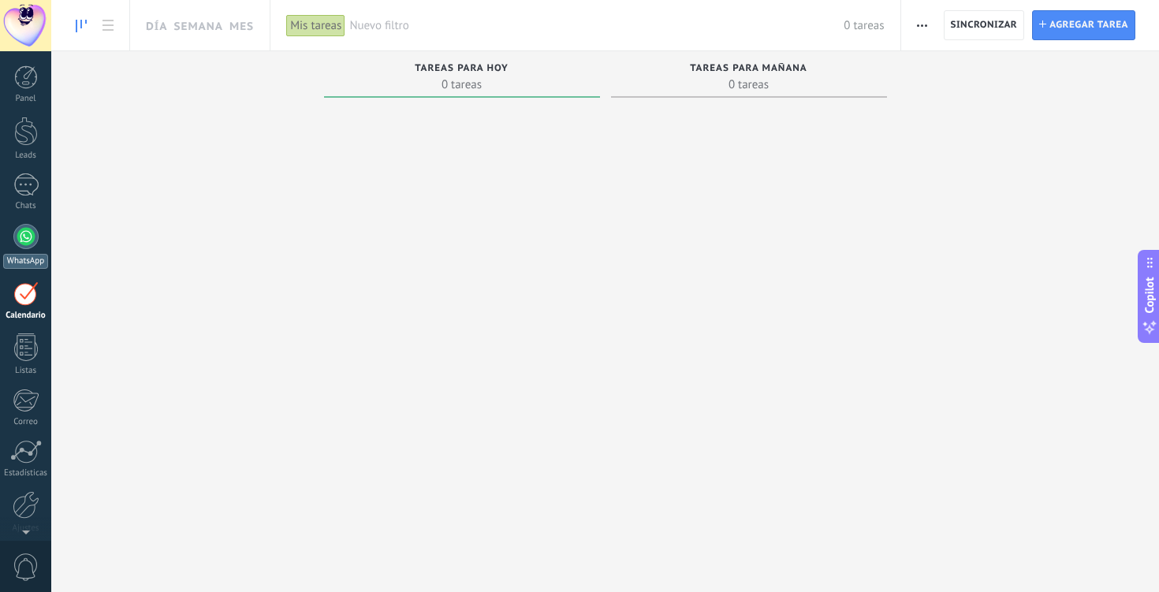
click at [19, 234] on div at bounding box center [25, 236] width 25 height 25
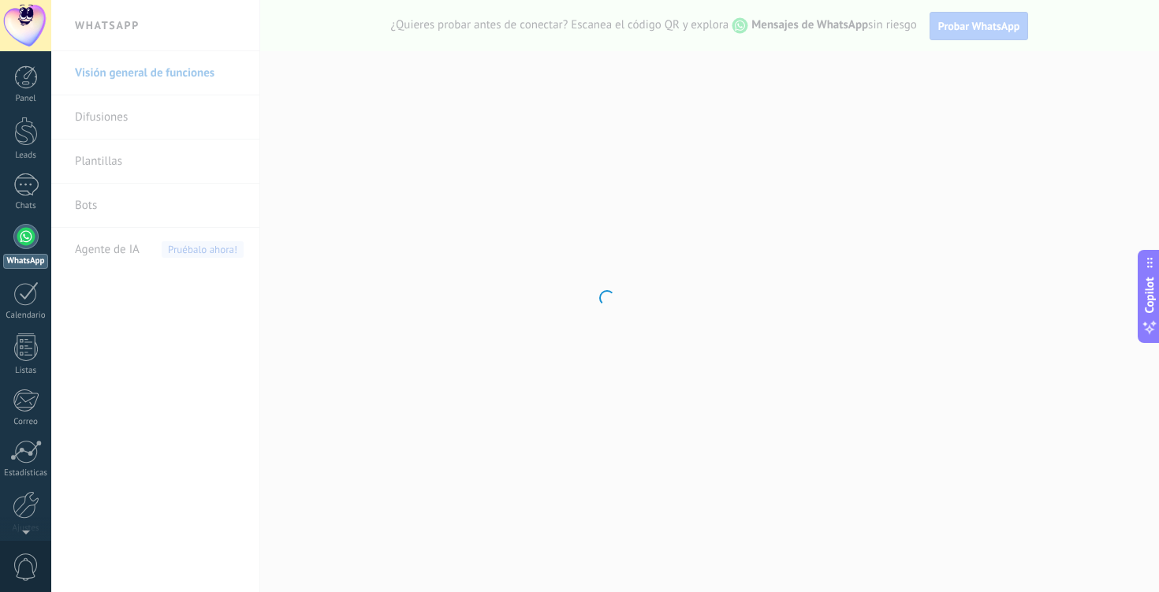
click at [385, 266] on div at bounding box center [605, 296] width 1108 height 592
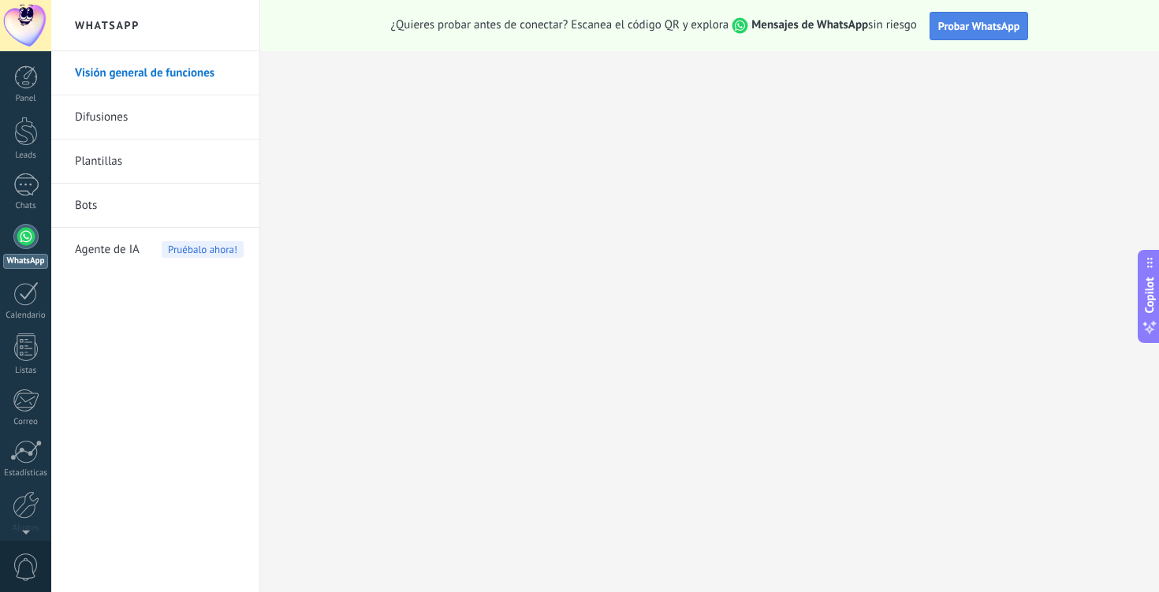
click at [971, 24] on span "Probar WhatsApp" at bounding box center [979, 26] width 82 height 14
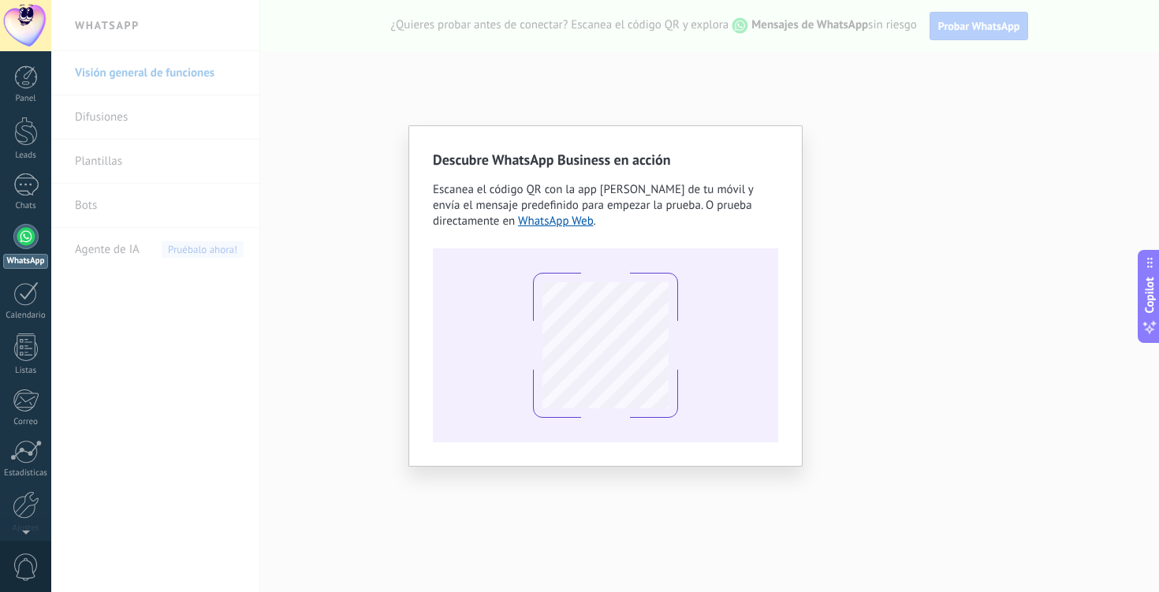
click at [302, 162] on div "Descubre WhatsApp Business en acción Escanea el código QR con la app [PERSON_NA…" at bounding box center [605, 296] width 1108 height 592
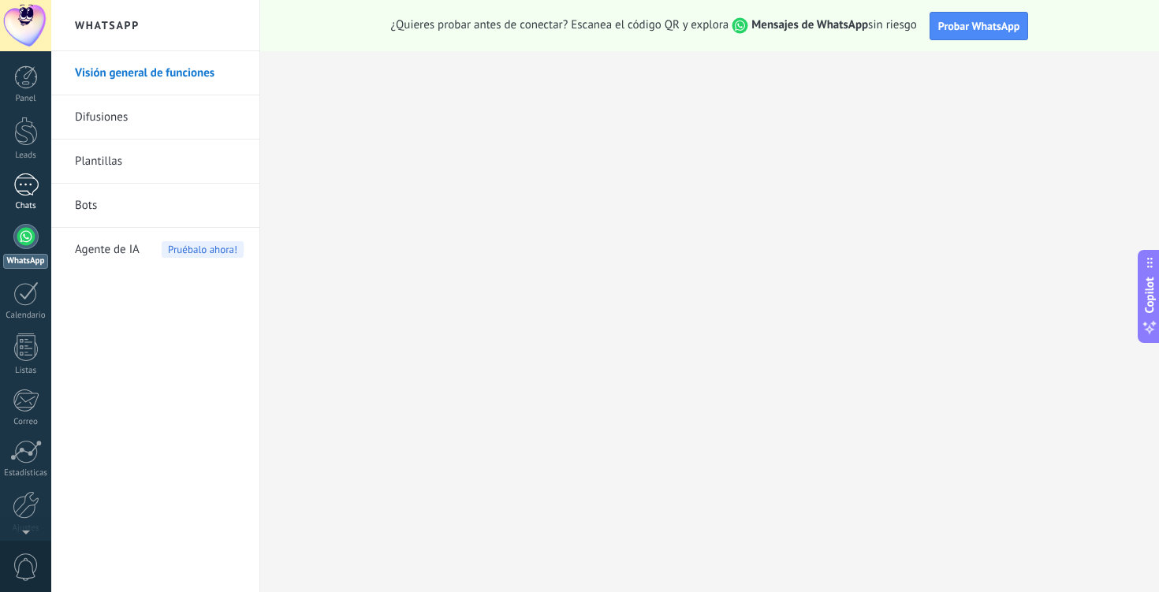
click at [20, 188] on div at bounding box center [25, 184] width 25 height 23
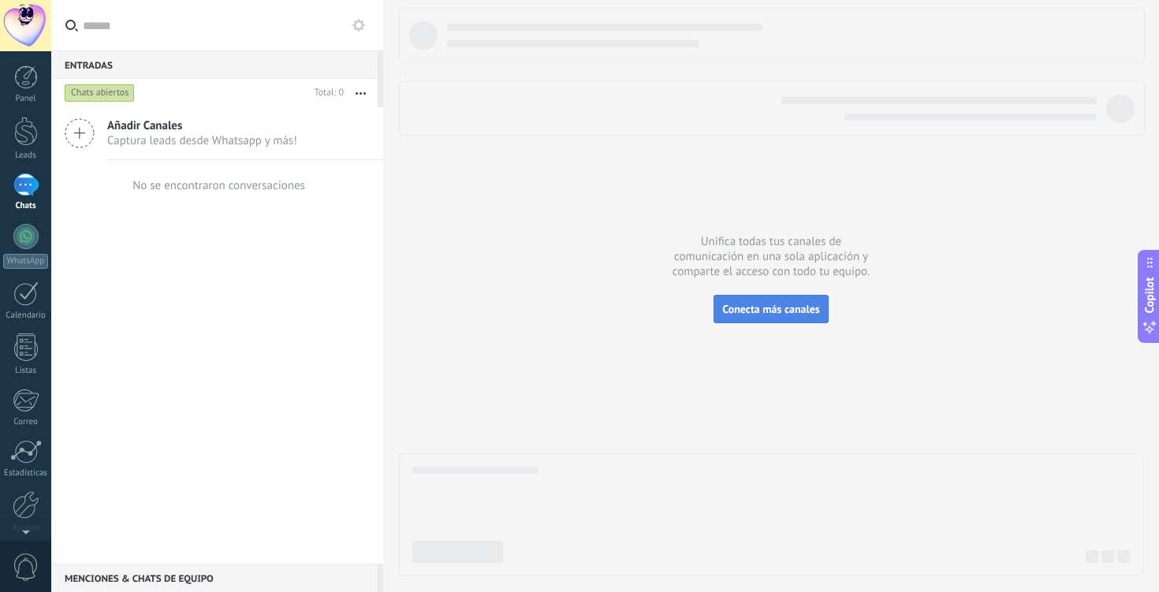
click at [785, 300] on button "Conecta más canales" at bounding box center [770, 309] width 114 height 28
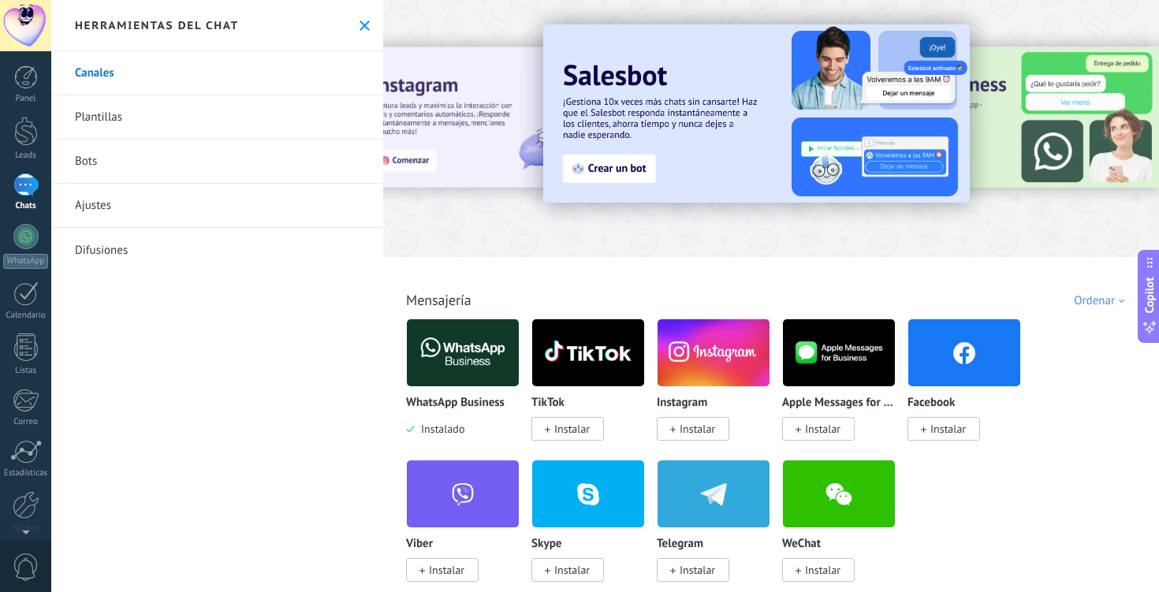
click at [1053, 423] on div "WhatsApp Business Instalado TikTok Instalar Instagram Instalar Apple Messages f…" at bounding box center [779, 460] width 747 height 282
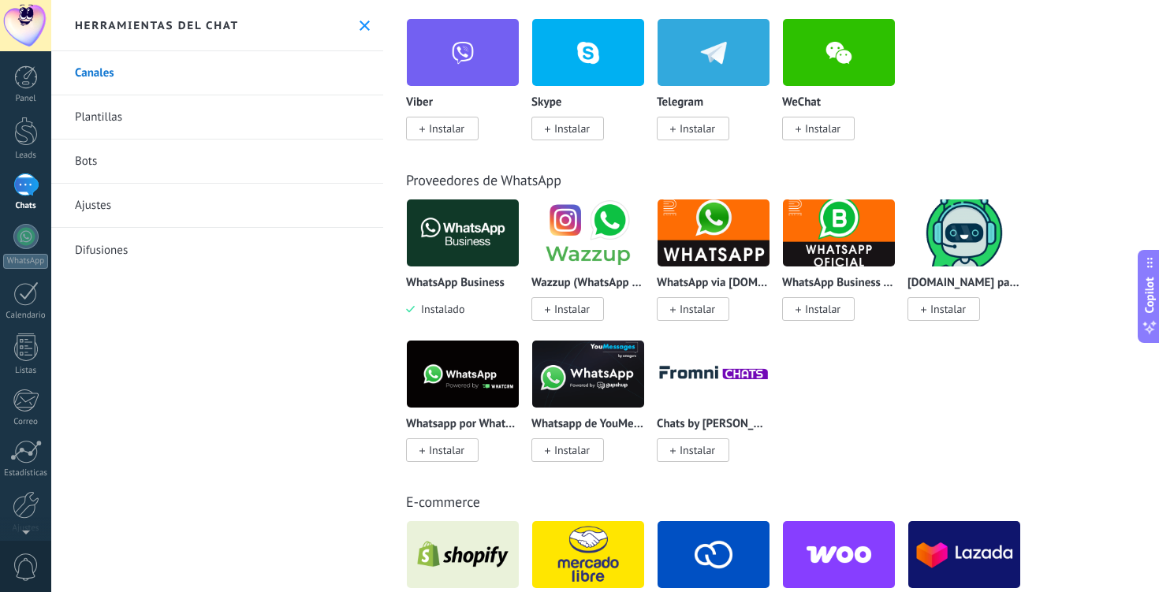
scroll to position [473, 0]
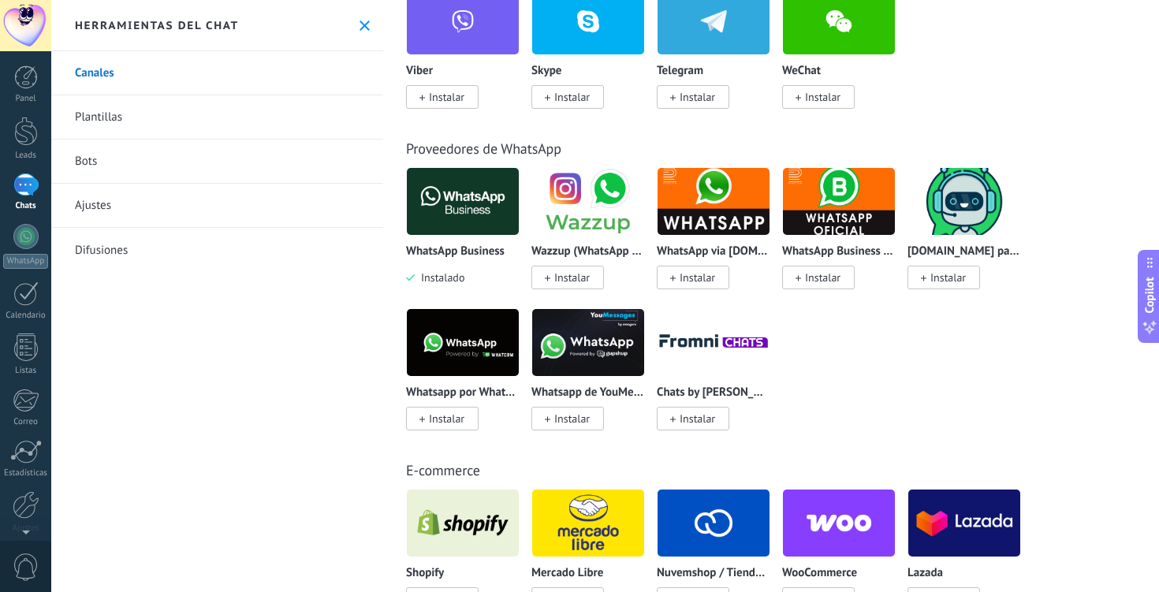
click at [456, 352] on img at bounding box center [463, 342] width 112 height 76
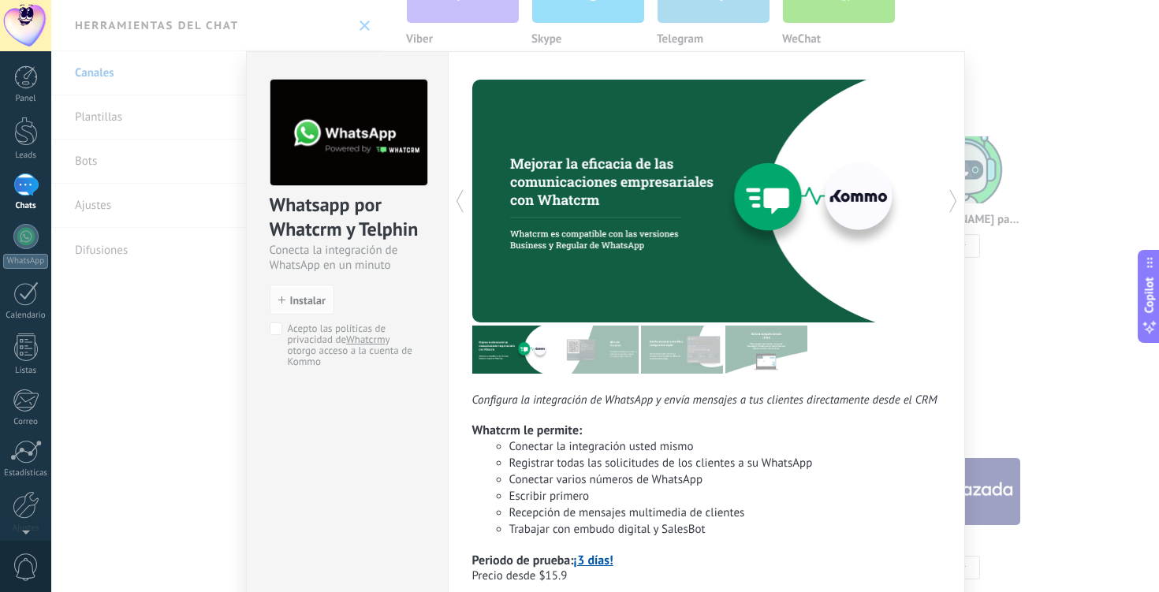
scroll to position [536, 0]
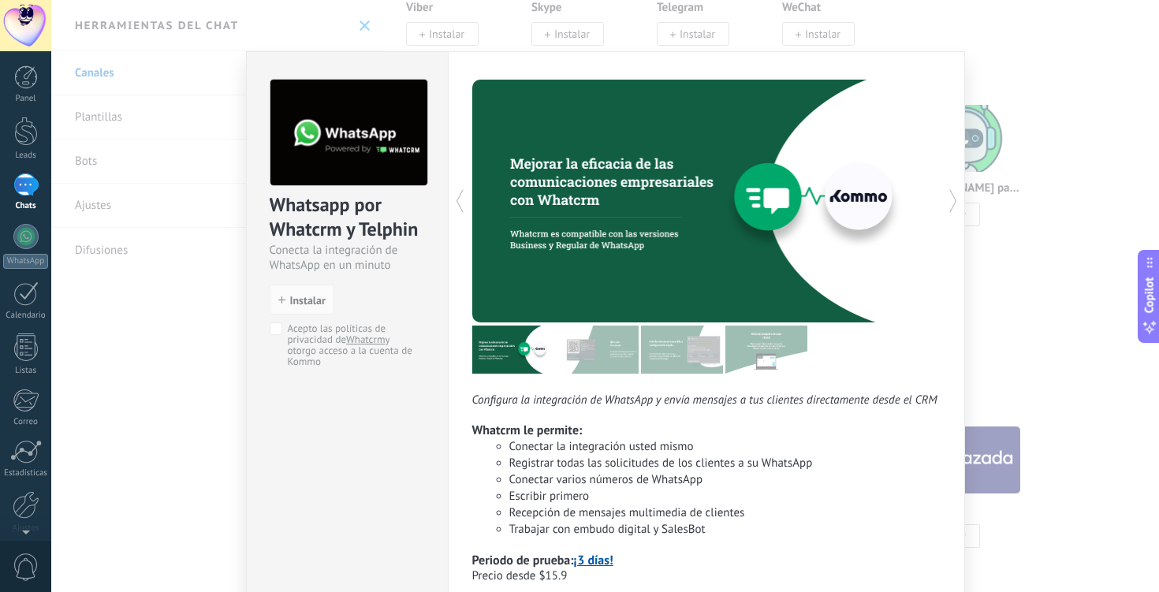
click at [748, 436] on div "Whatcrm le permite:" at bounding box center [706, 431] width 468 height 16
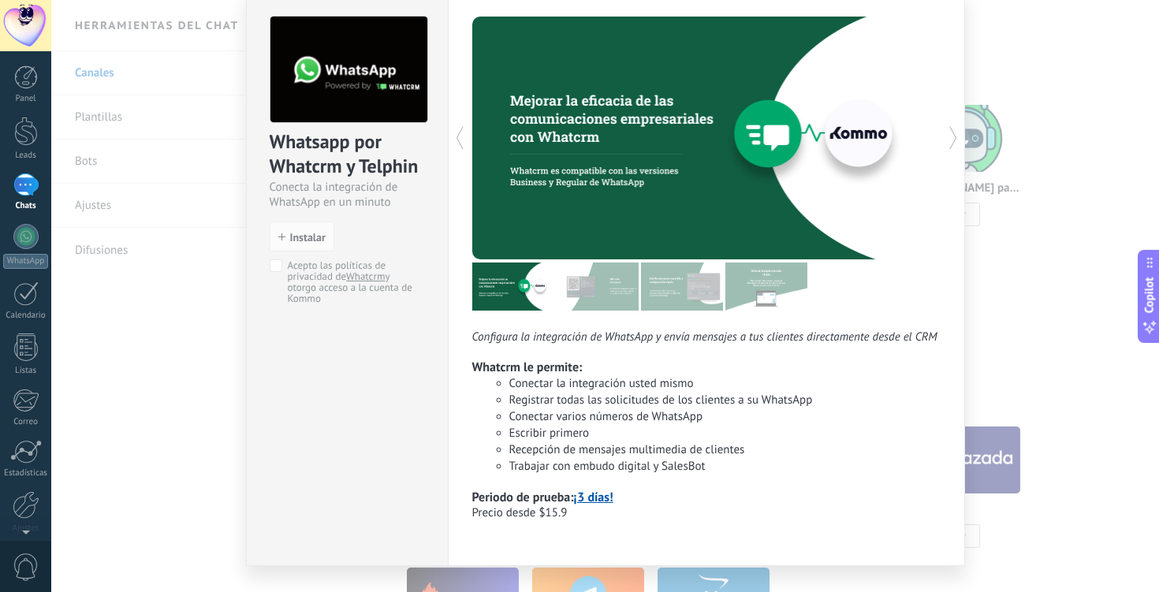
scroll to position [99, 0]
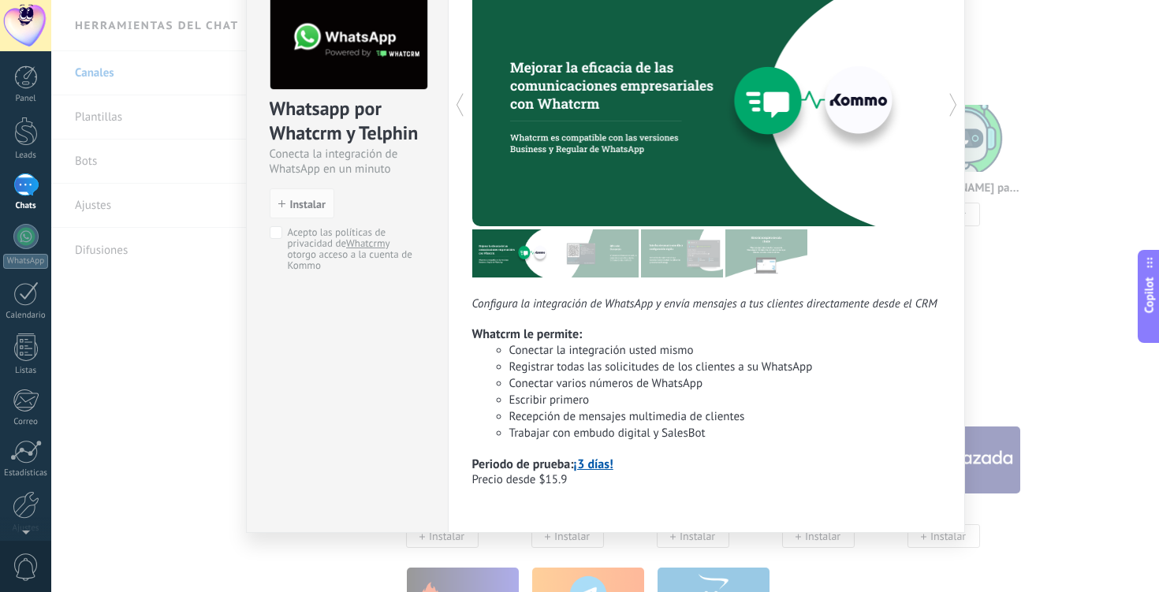
click at [947, 102] on icon at bounding box center [953, 105] width 16 height 32
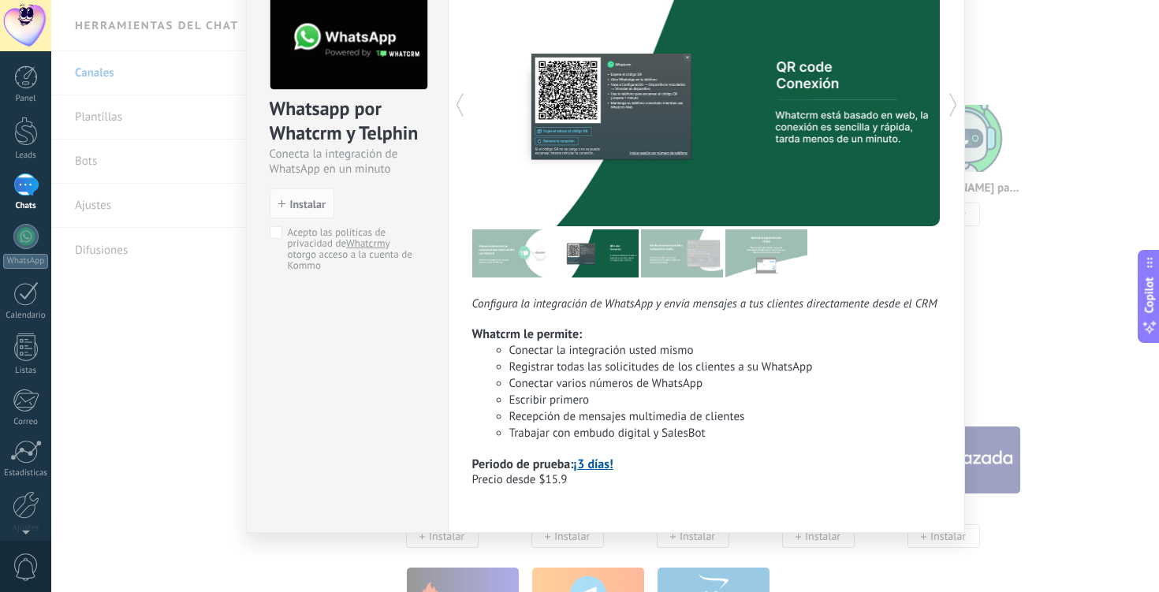
click at [947, 102] on icon at bounding box center [953, 105] width 16 height 32
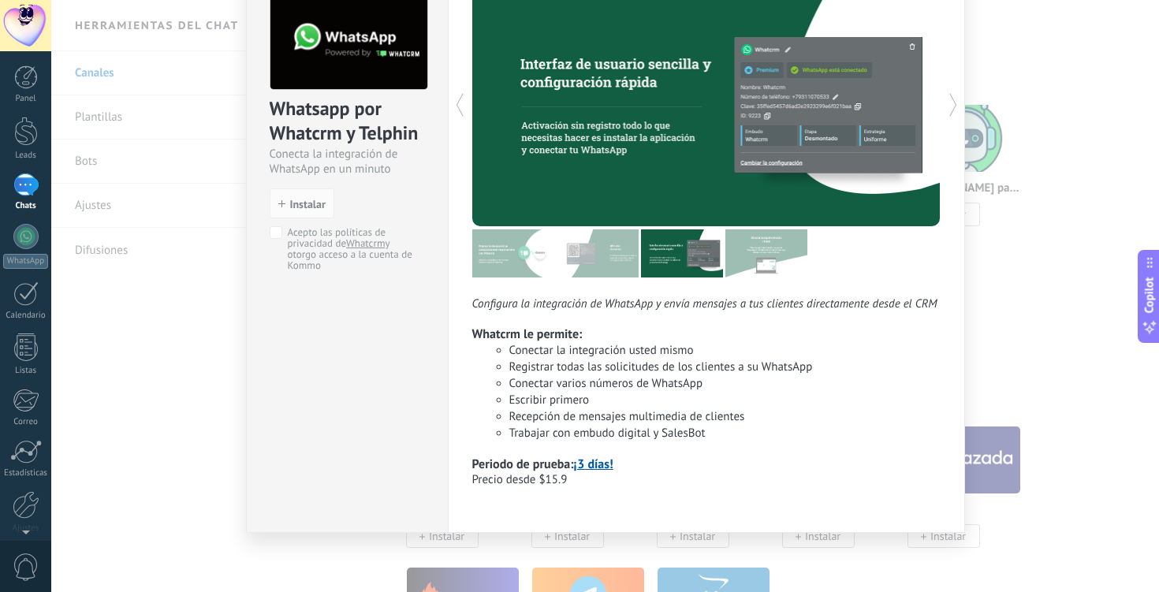
click at [947, 102] on icon at bounding box center [953, 105] width 16 height 32
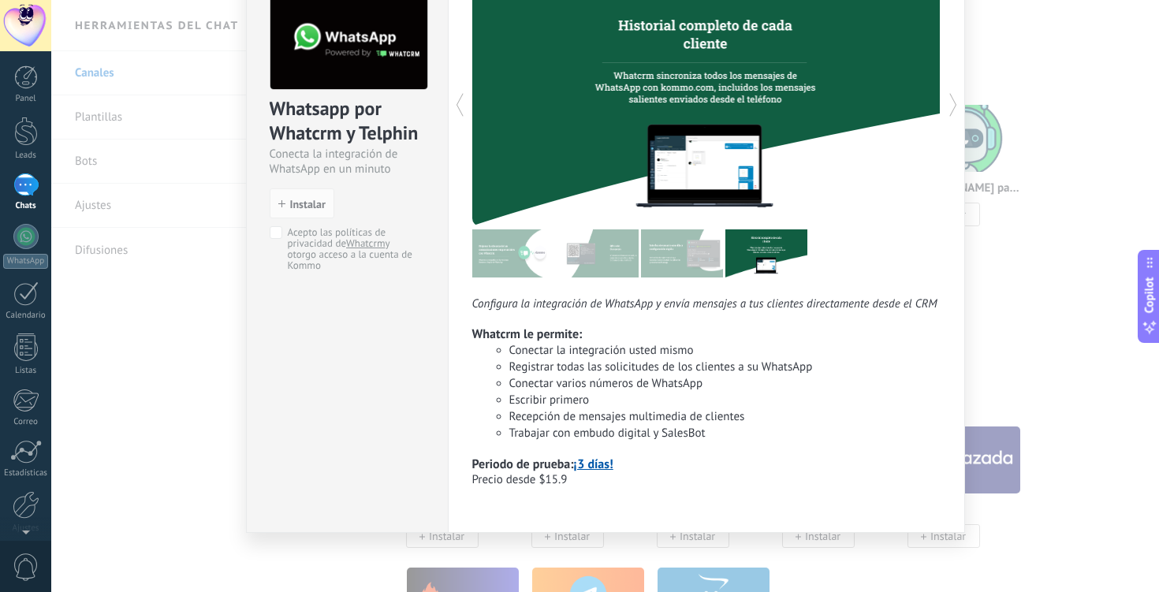
click at [456, 103] on icon at bounding box center [460, 105] width 16 height 32
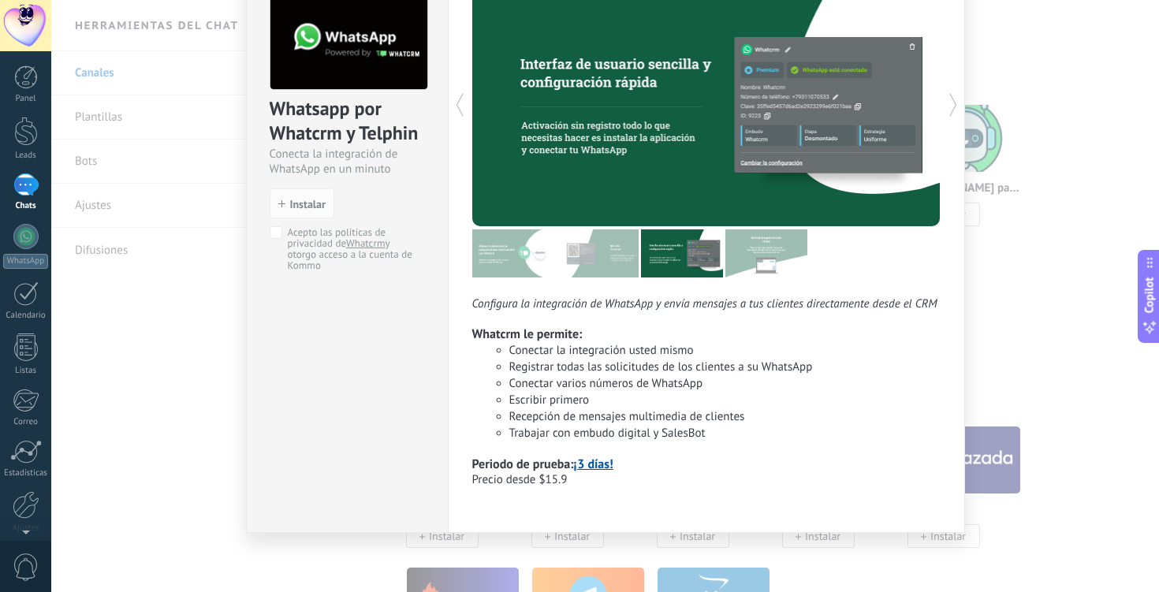
click at [456, 103] on icon at bounding box center [460, 105] width 16 height 32
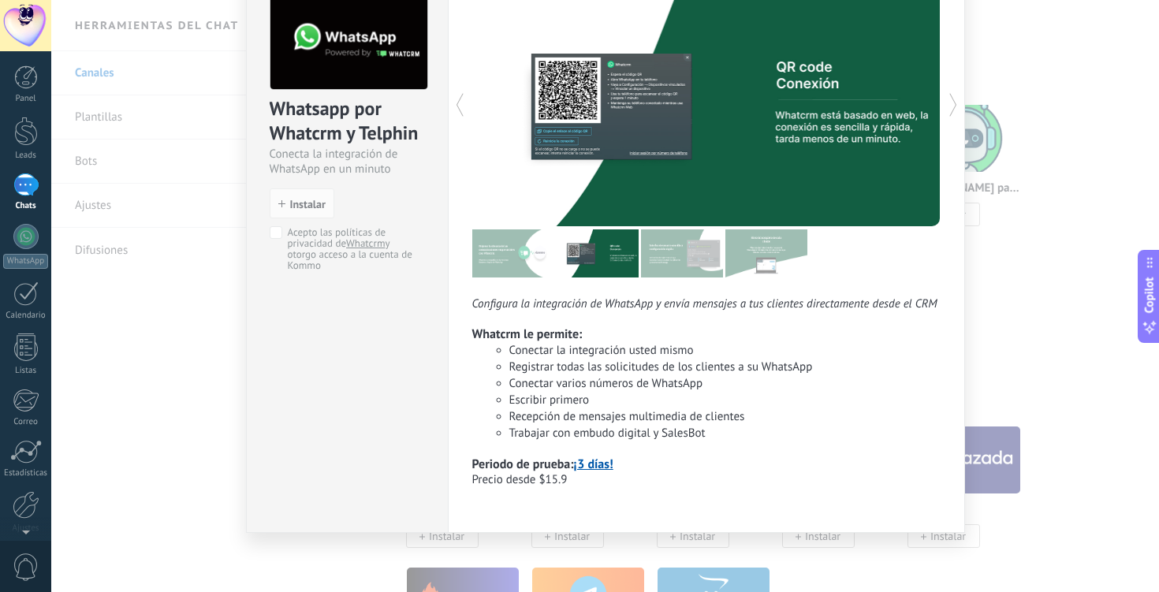
click at [456, 103] on icon at bounding box center [460, 105] width 16 height 32
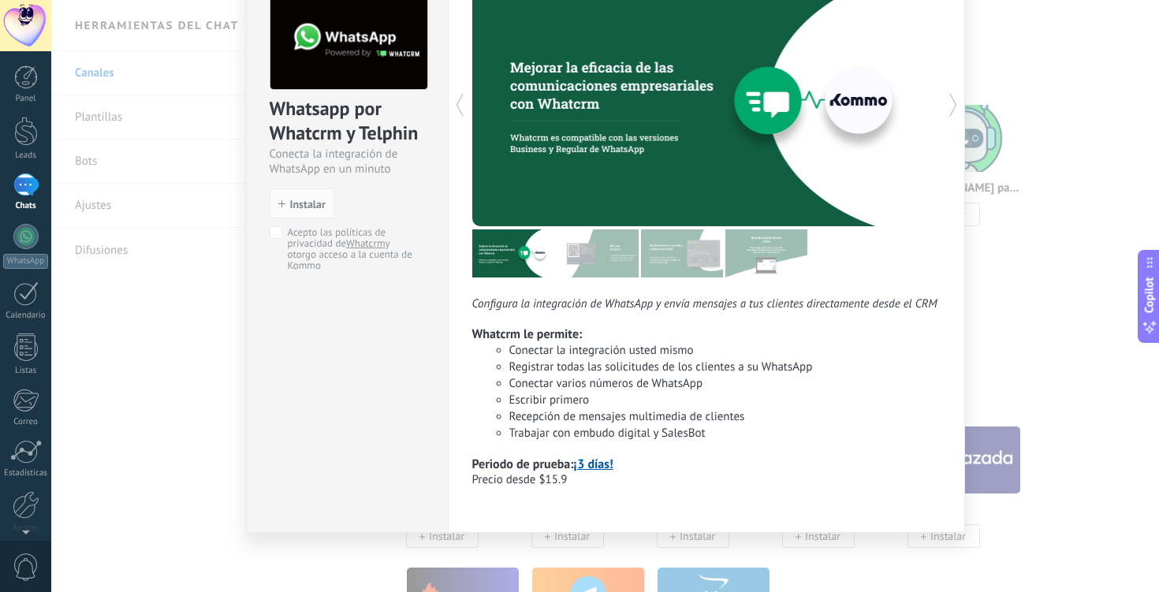
click at [1070, 348] on div "Whatsapp por Whatcrm y Telphin Conecta la integración de WhatsApp en un minuto …" at bounding box center [605, 296] width 1108 height 592
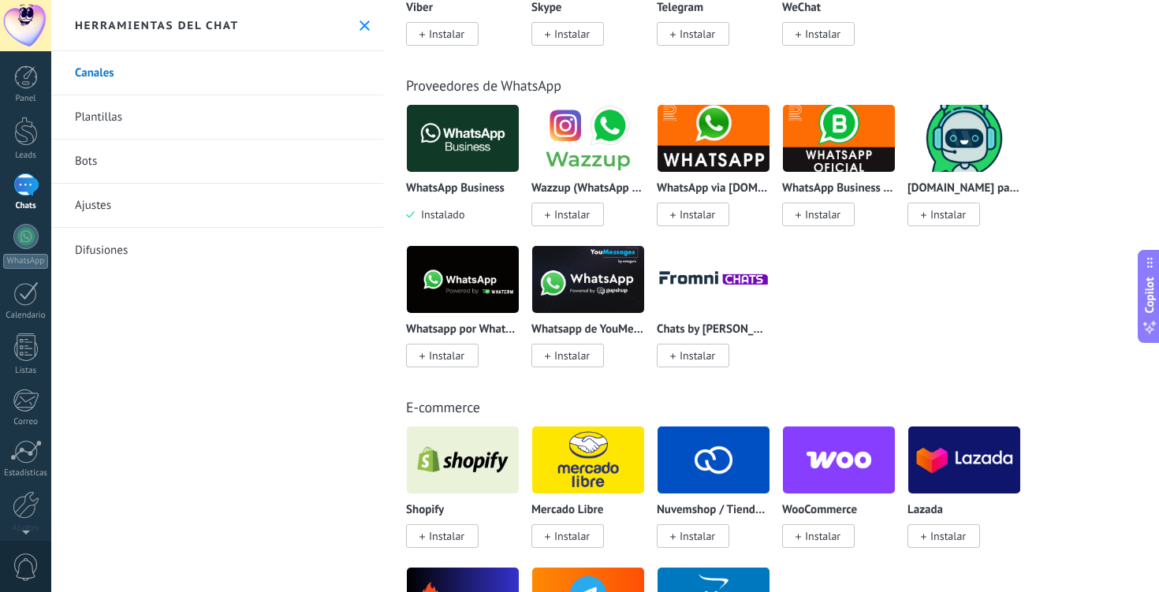
click at [606, 290] on img at bounding box center [588, 279] width 112 height 76
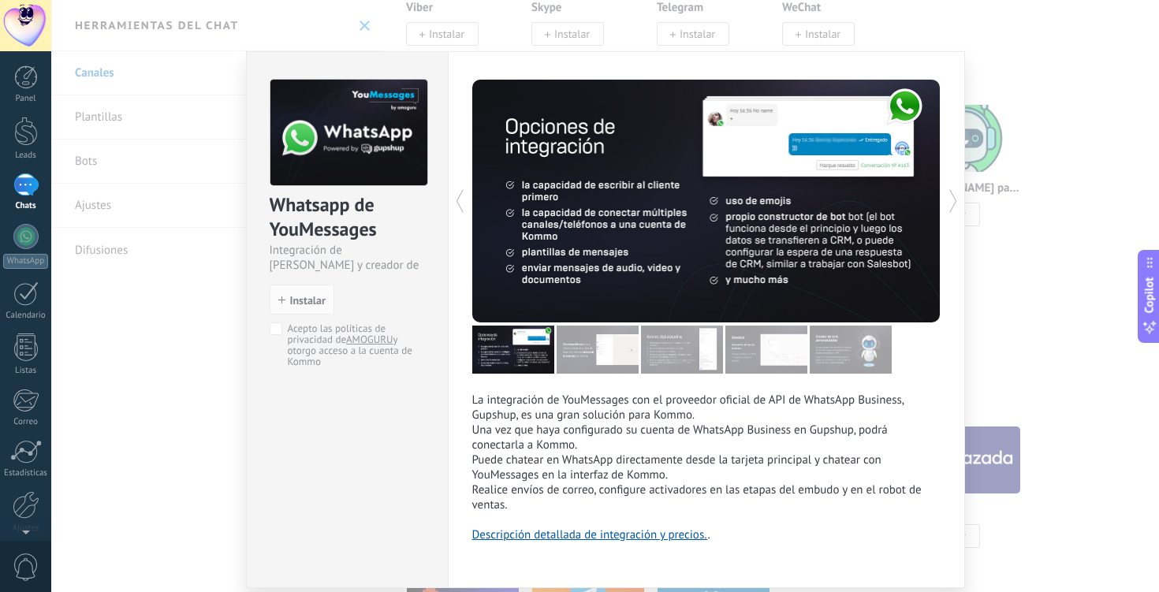
click at [949, 202] on icon at bounding box center [953, 201] width 16 height 32
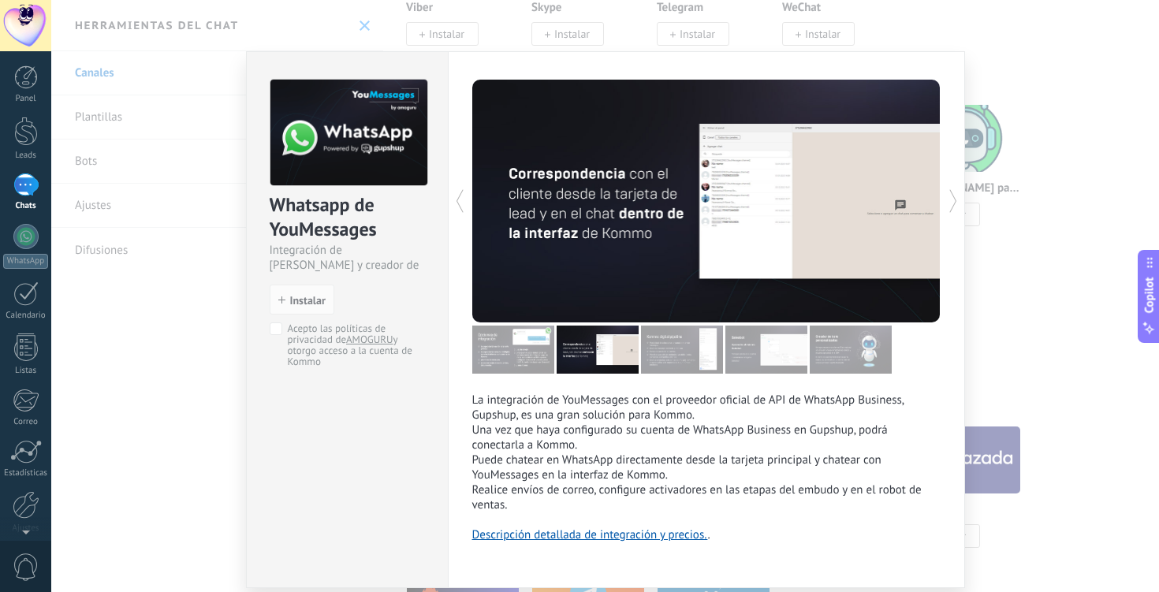
click at [949, 202] on icon at bounding box center [953, 201] width 16 height 32
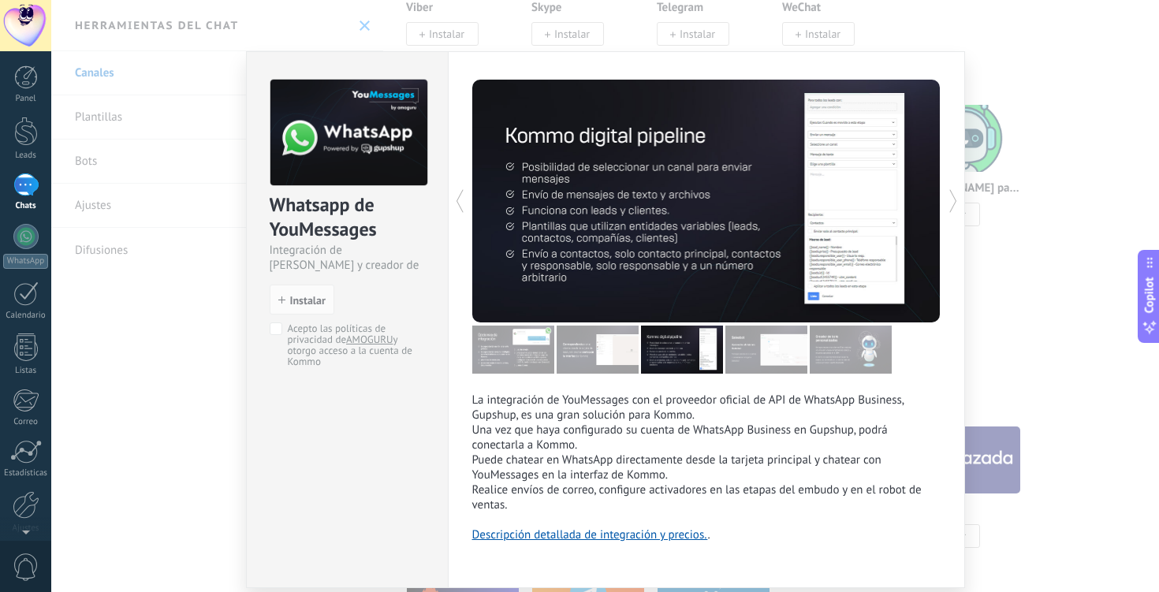
click at [949, 202] on icon at bounding box center [953, 201] width 16 height 32
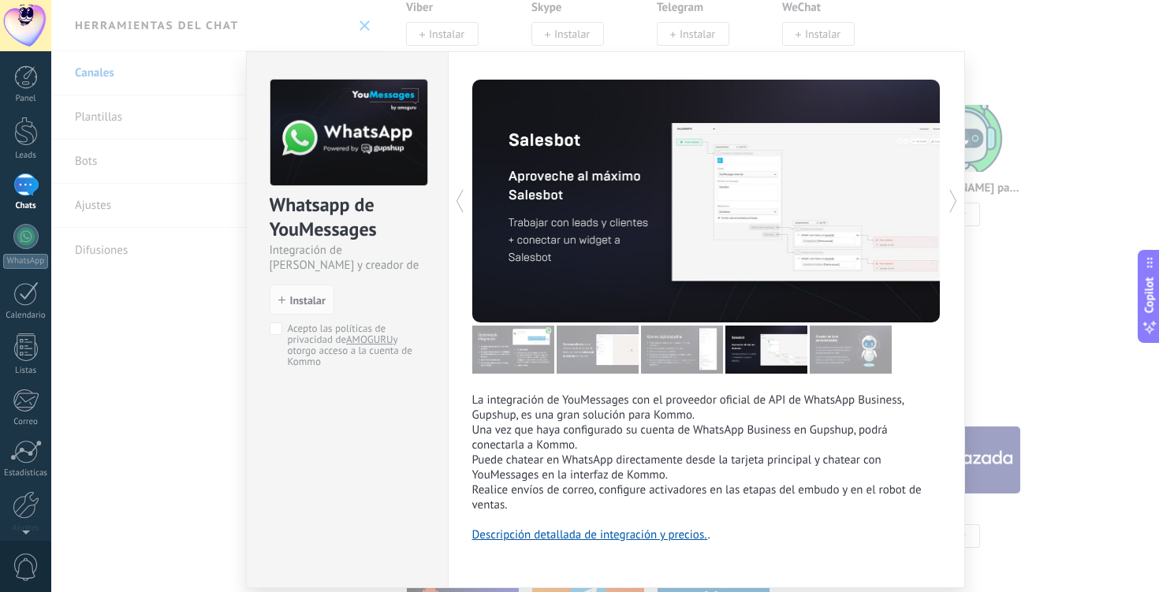
click at [949, 202] on icon at bounding box center [953, 201] width 16 height 32
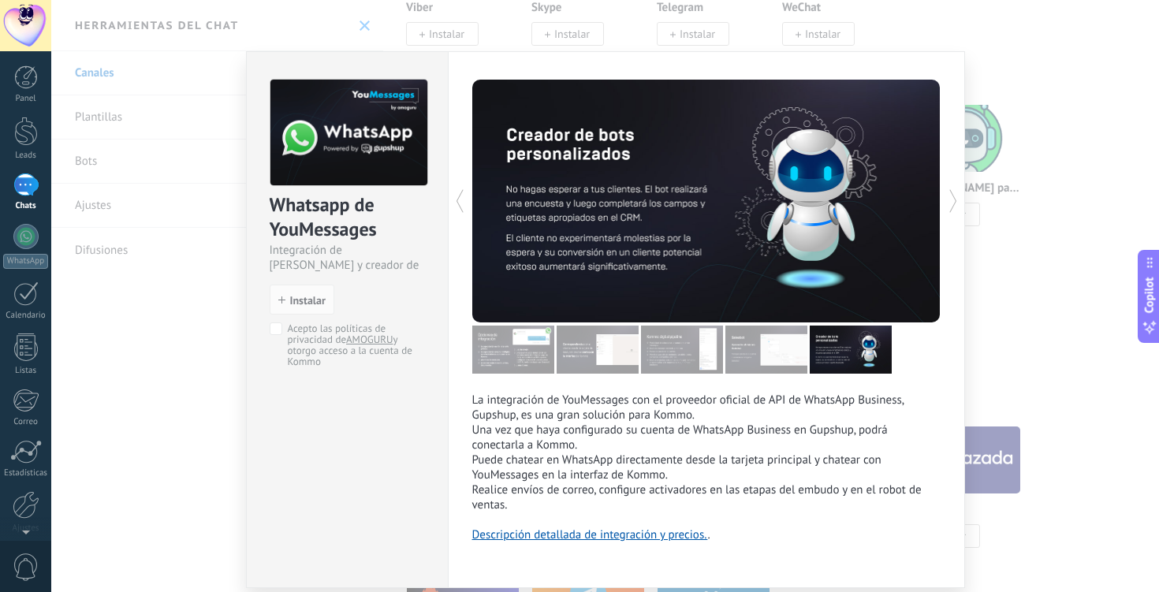
click at [949, 202] on icon at bounding box center [953, 201] width 16 height 32
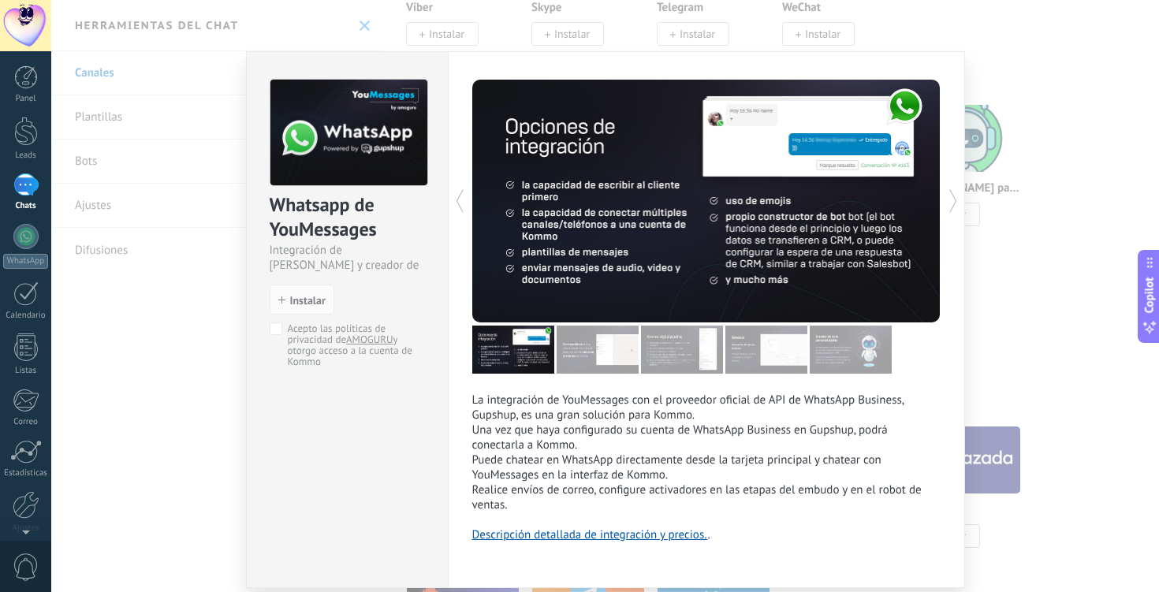
click at [605, 536] on link "Descripción detallada de integración y precios." at bounding box center [590, 534] width 236 height 15
click at [986, 248] on div "Whatsapp de YouMessages Integración de Whatsapp y creador de bots install Insta…" at bounding box center [605, 296] width 1108 height 592
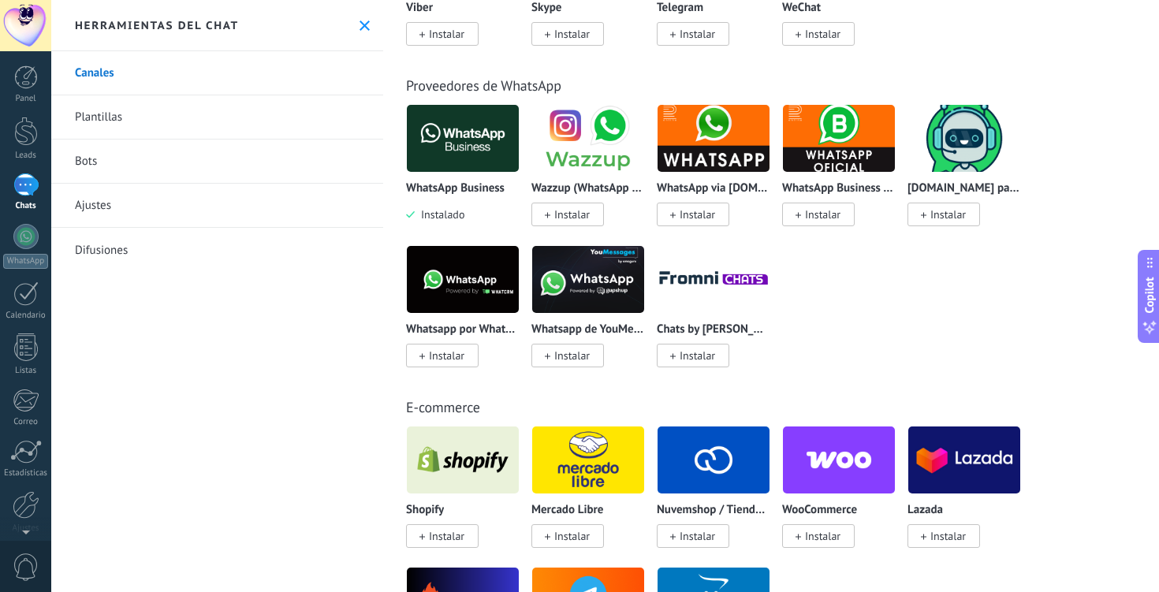
click at [1045, 348] on div "WhatsApp Business Instalado Wazzup (WhatsApp & Instagram) Instalar WhatsApp via…" at bounding box center [779, 245] width 747 height 282
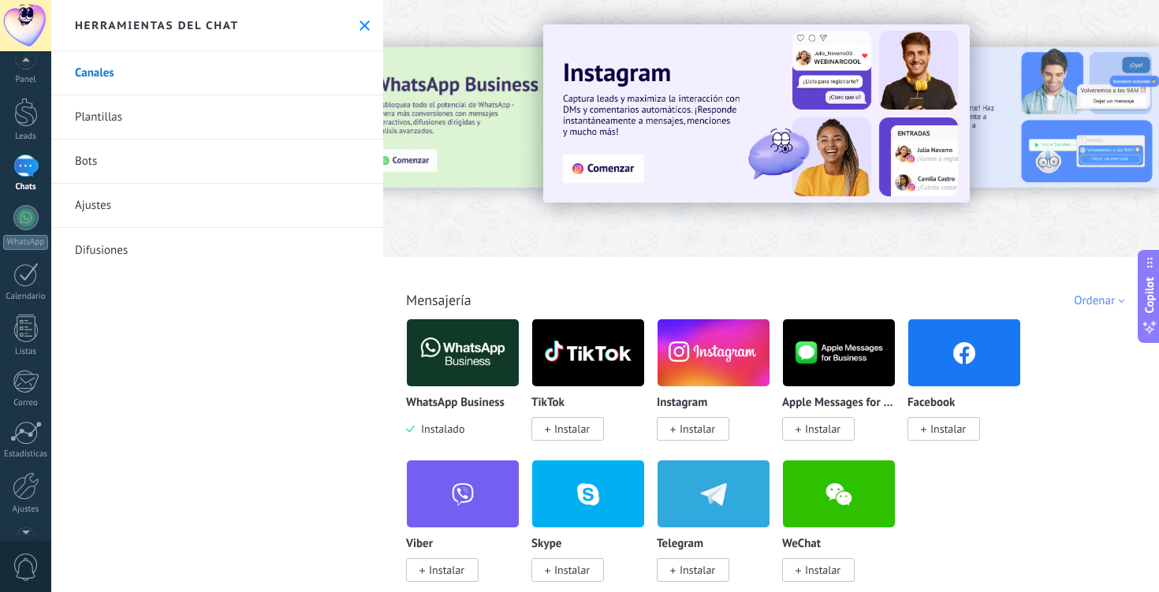
scroll to position [64, 0]
click at [25, 496] on div at bounding box center [26, 496] width 24 height 28
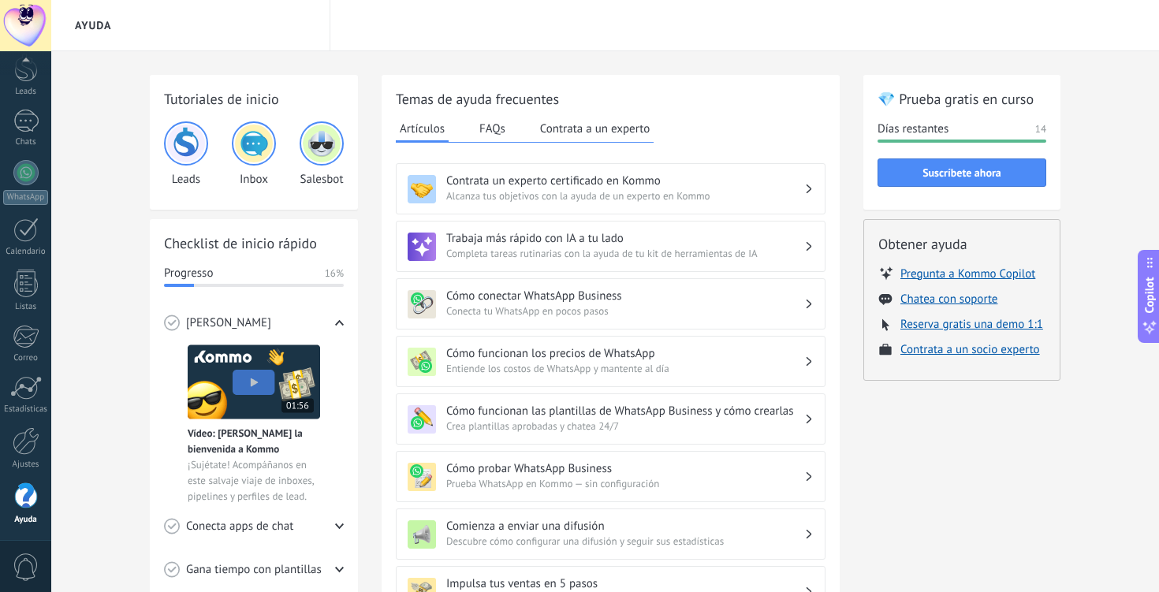
click at [764, 39] on div "Ayuda" at bounding box center [605, 25] width 1108 height 51
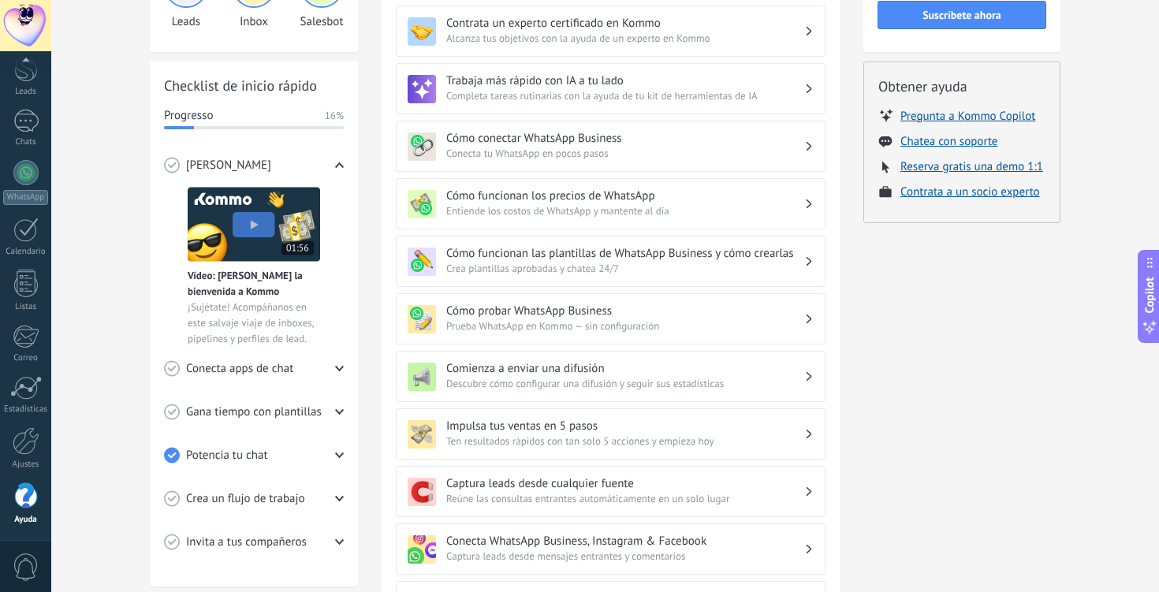
scroll to position [189, 0]
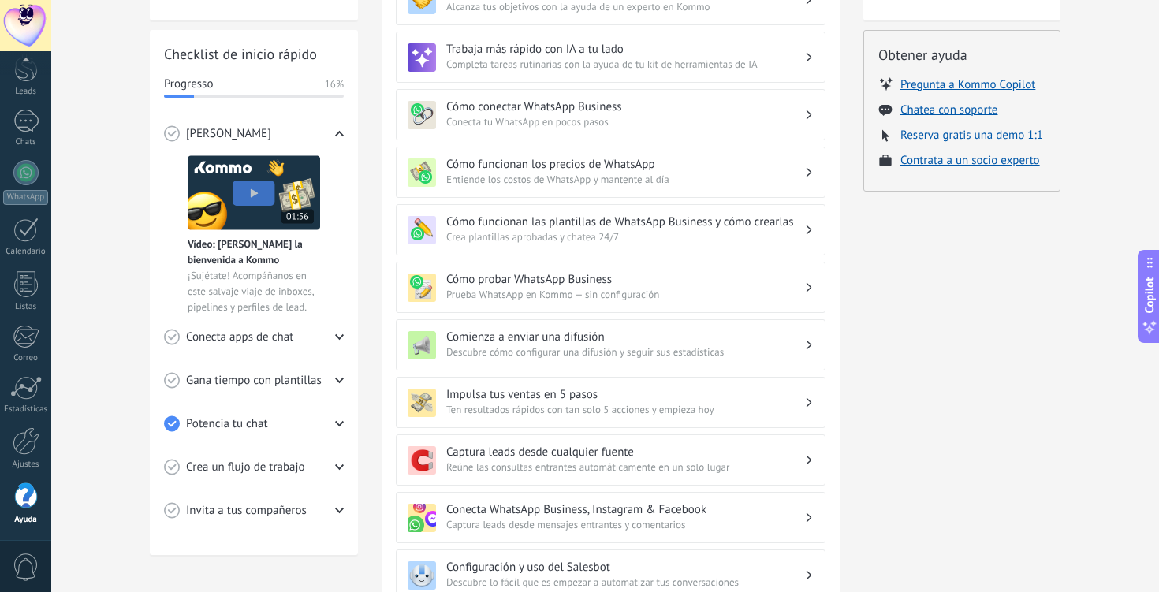
click at [259, 196] on img at bounding box center [254, 192] width 132 height 75
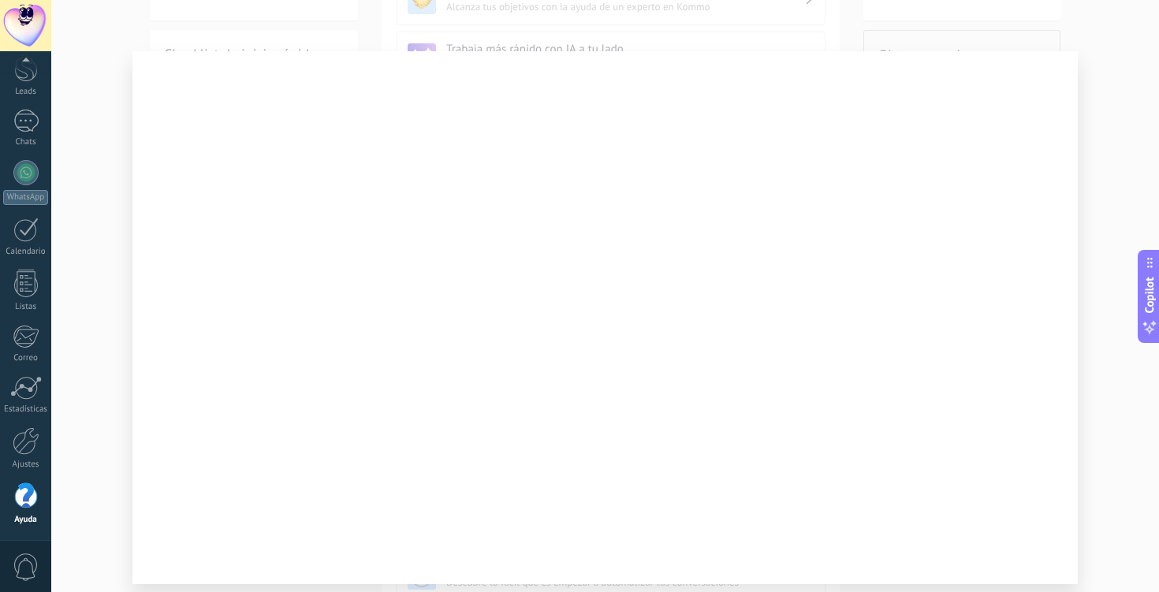
click at [1109, 280] on div at bounding box center [605, 296] width 1108 height 592
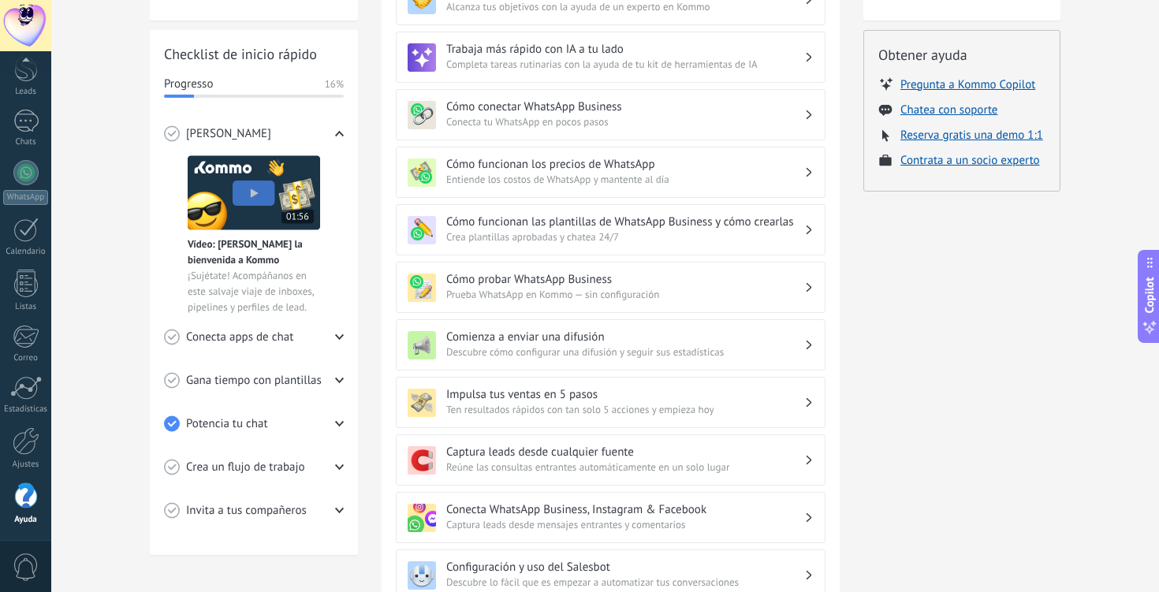
click at [265, 334] on span "Conecta apps de chat" at bounding box center [239, 338] width 107 height 16
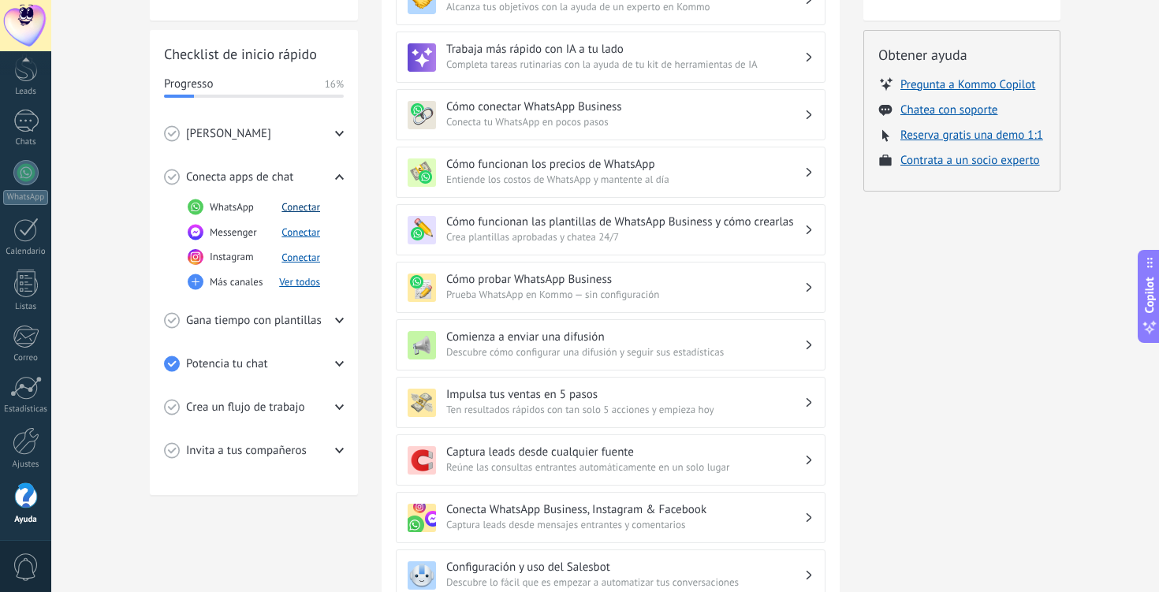
click at [304, 204] on button "Conectar" at bounding box center [300, 206] width 39 height 13
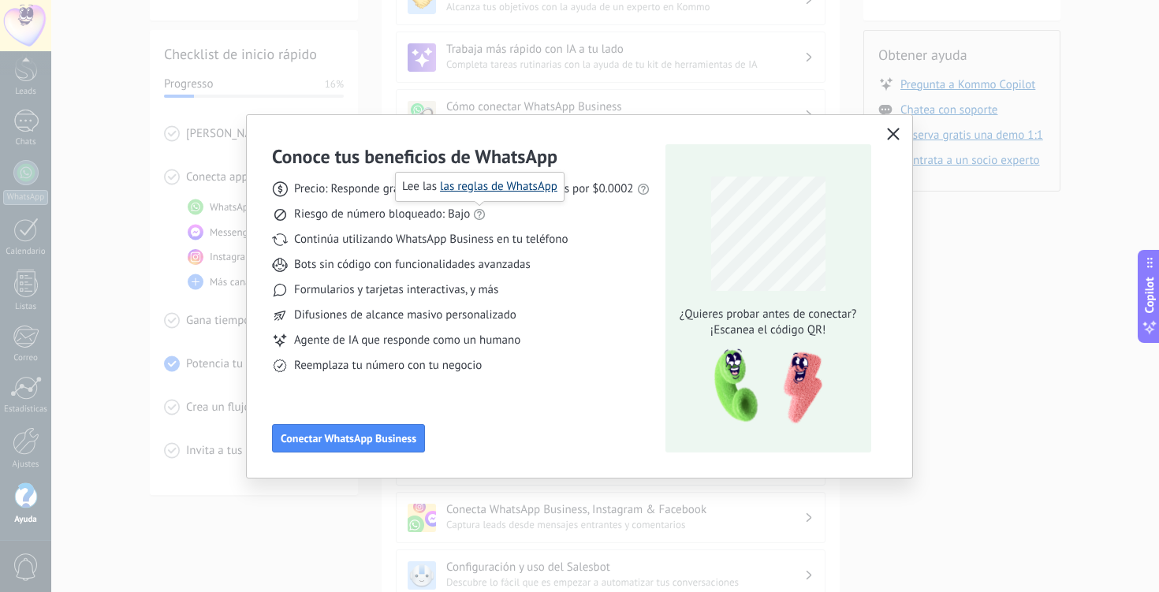
click at [494, 188] on link "las reglas de WhatsApp" at bounding box center [498, 186] width 117 height 15
click at [996, 318] on div "Conoce tus beneficios de WhatsApp Precio: Responde gratis o inicia nuevas conve…" at bounding box center [579, 296] width 1159 height 592
click at [893, 130] on icon "button" at bounding box center [893, 134] width 13 height 13
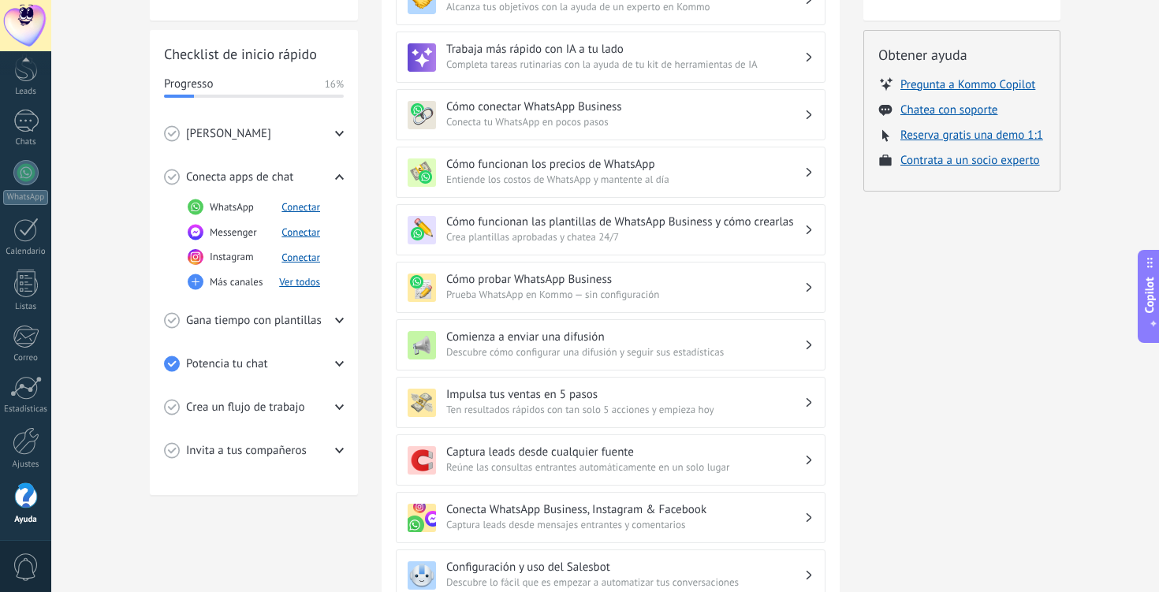
click at [336, 319] on use at bounding box center [339, 321] width 9 height 6
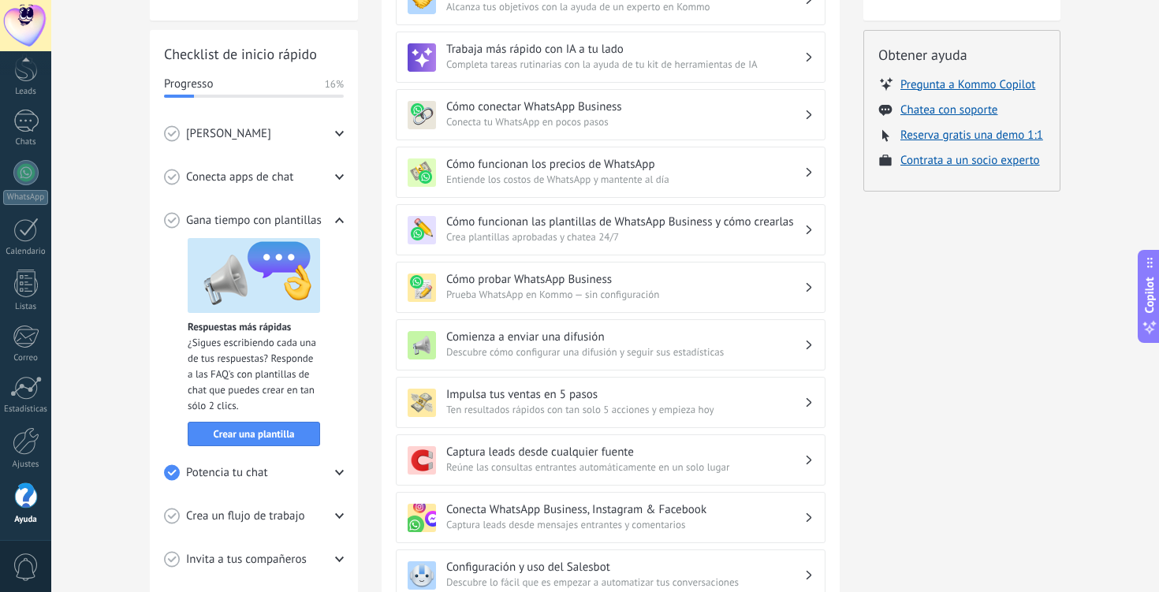
click at [341, 471] on icon at bounding box center [339, 472] width 9 height 9
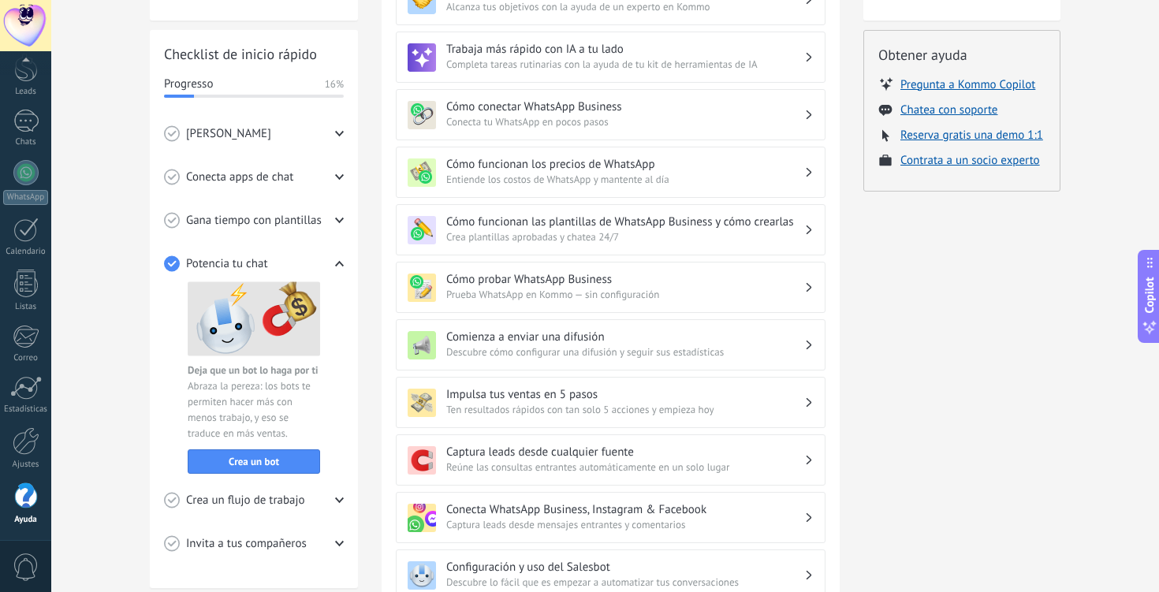
click at [344, 542] on div "Checklist de inicio rápido Progresso 16% Conoce Kommo Vídeo: [PERSON_NAME] la b…" at bounding box center [254, 309] width 208 height 558
click at [341, 541] on use at bounding box center [339, 544] width 9 height 6
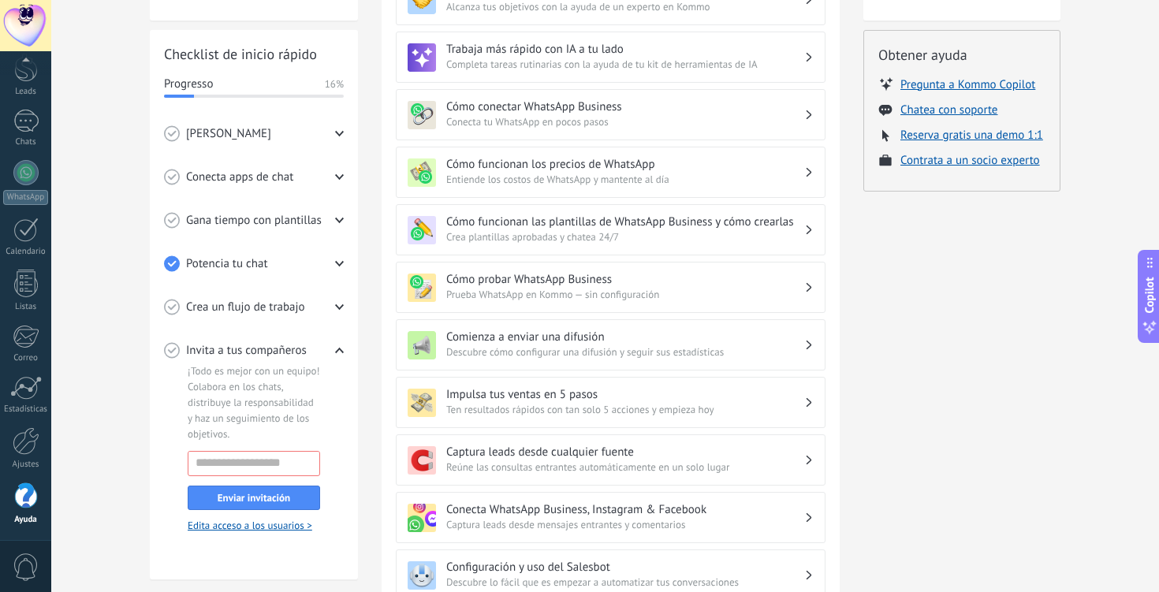
click at [335, 304] on icon at bounding box center [339, 307] width 9 height 9
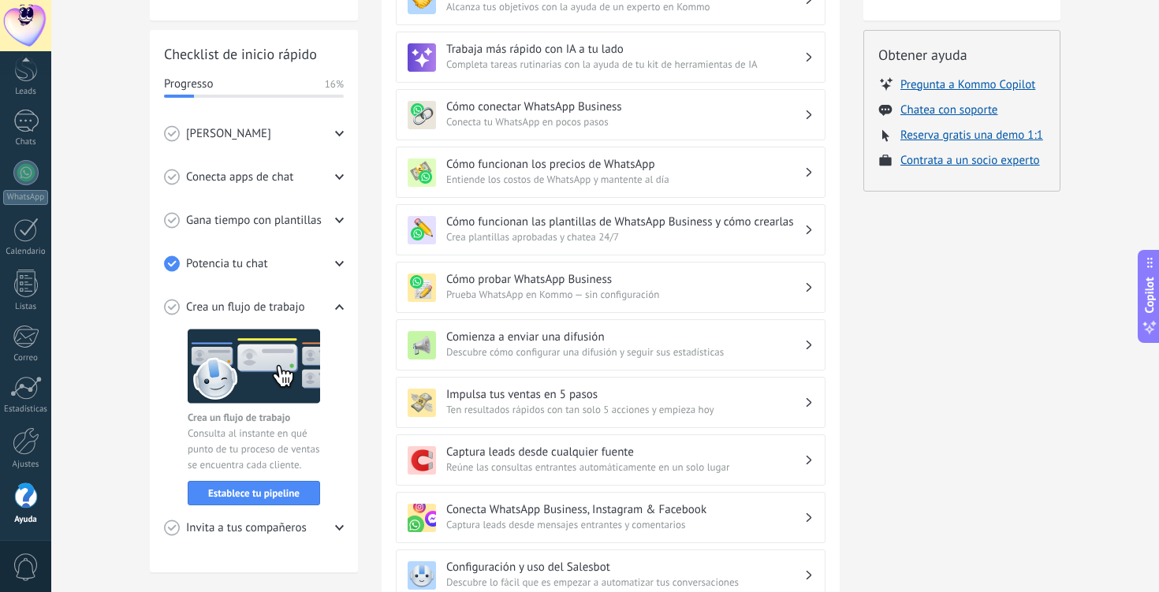
click at [279, 358] on img at bounding box center [254, 366] width 132 height 75
click at [260, 482] on button "Establece tu pipeline" at bounding box center [254, 493] width 132 height 24
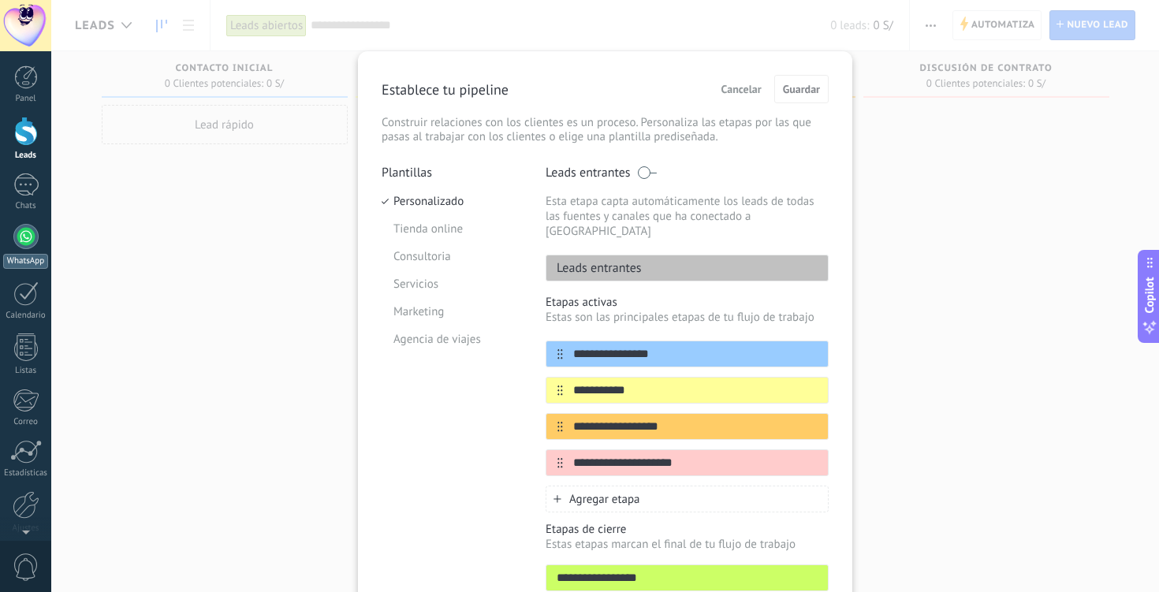
click at [24, 232] on div at bounding box center [25, 236] width 25 height 25
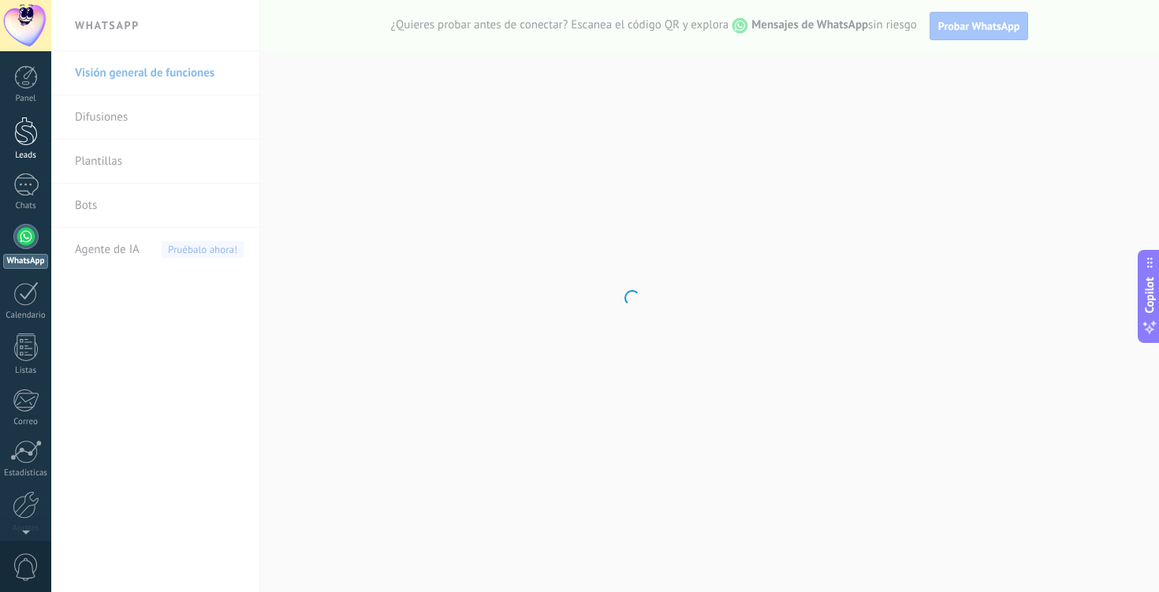
click at [20, 130] on div at bounding box center [26, 131] width 24 height 29
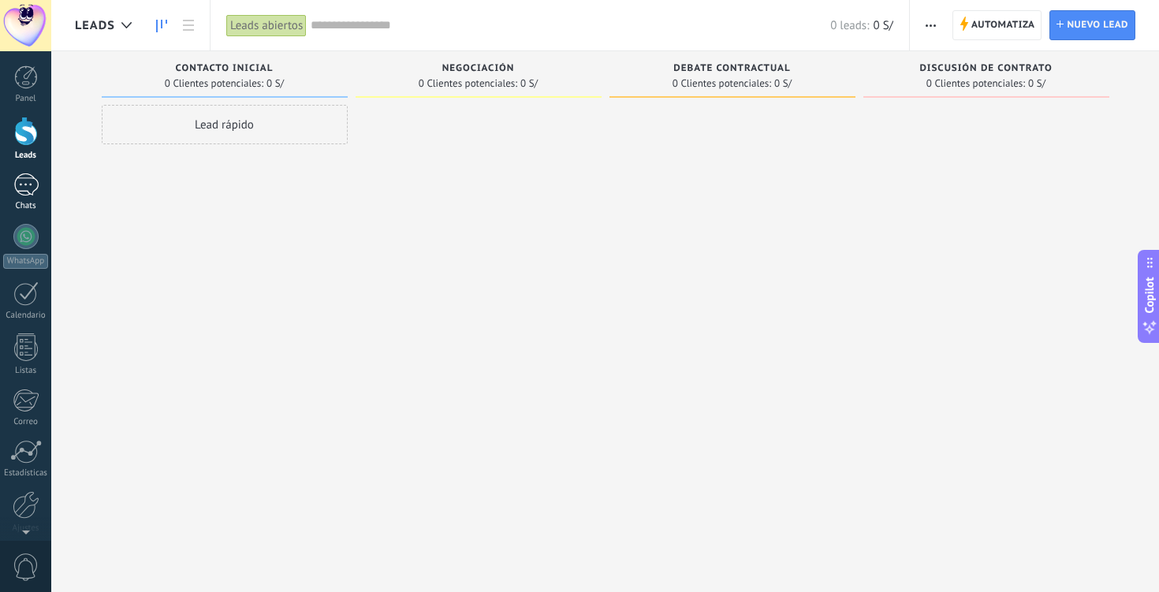
click at [22, 192] on div at bounding box center [25, 184] width 25 height 23
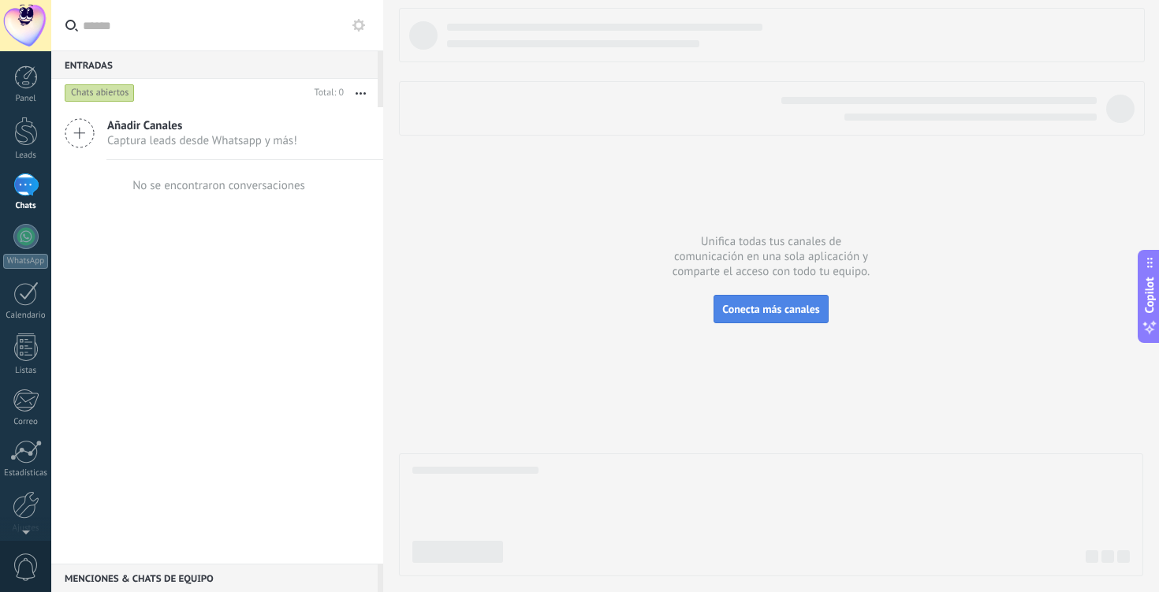
click at [778, 307] on span "Conecta más canales" at bounding box center [770, 309] width 97 height 14
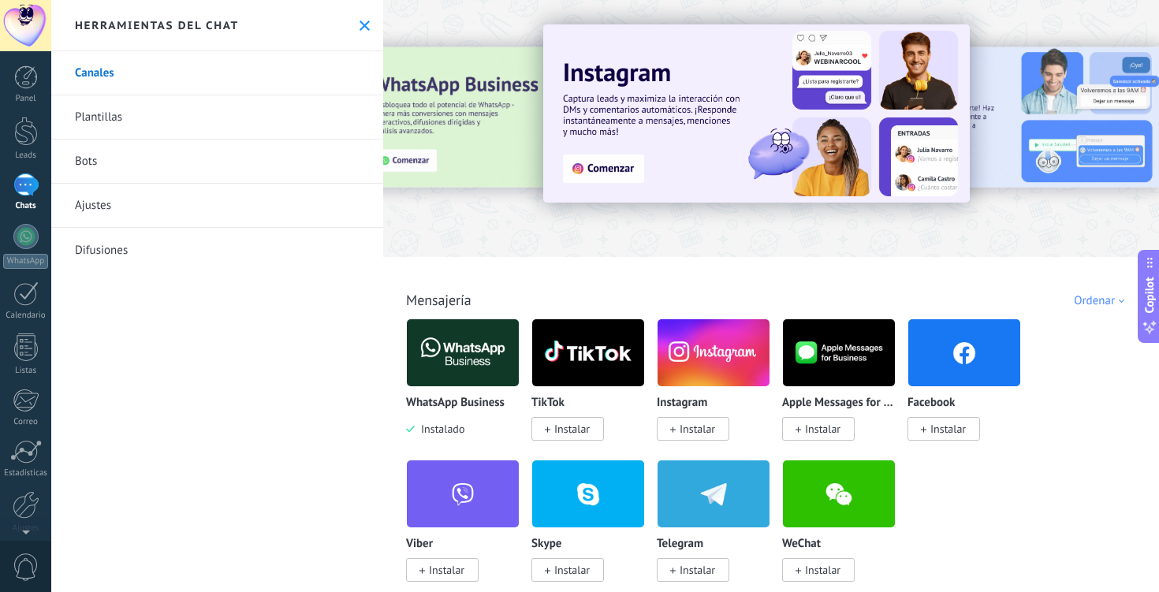
click at [767, 274] on div "Todo Bandeja de entrada Soluciones de IA Automatizaciones Fuentes de leads Inst…" at bounding box center [771, 282] width 766 height 51
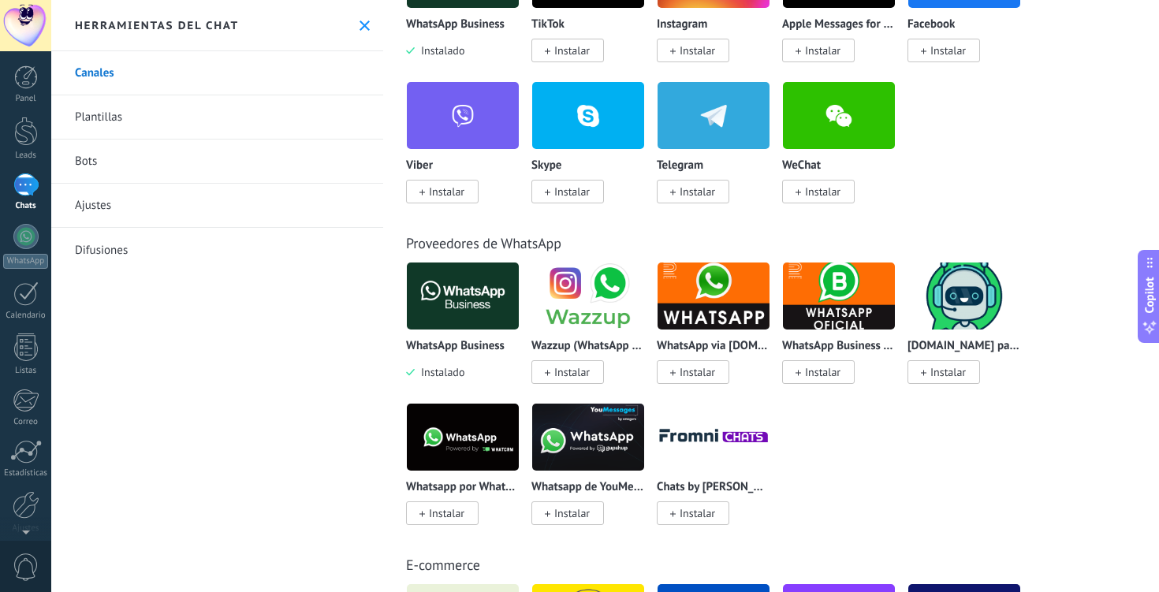
scroll to position [410, 0]
